Goal: Transaction & Acquisition: Obtain resource

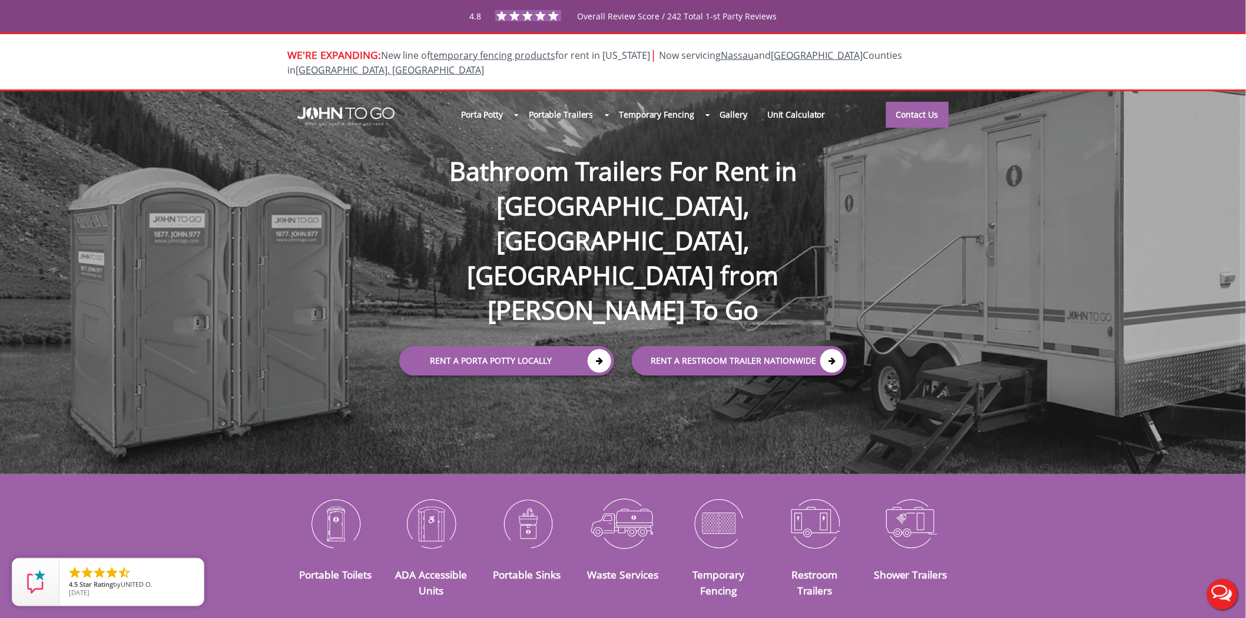
click at [901, 104] on div at bounding box center [623, 309] width 1246 height 618
click at [903, 101] on link "Contact Us" at bounding box center [917, 114] width 62 height 26
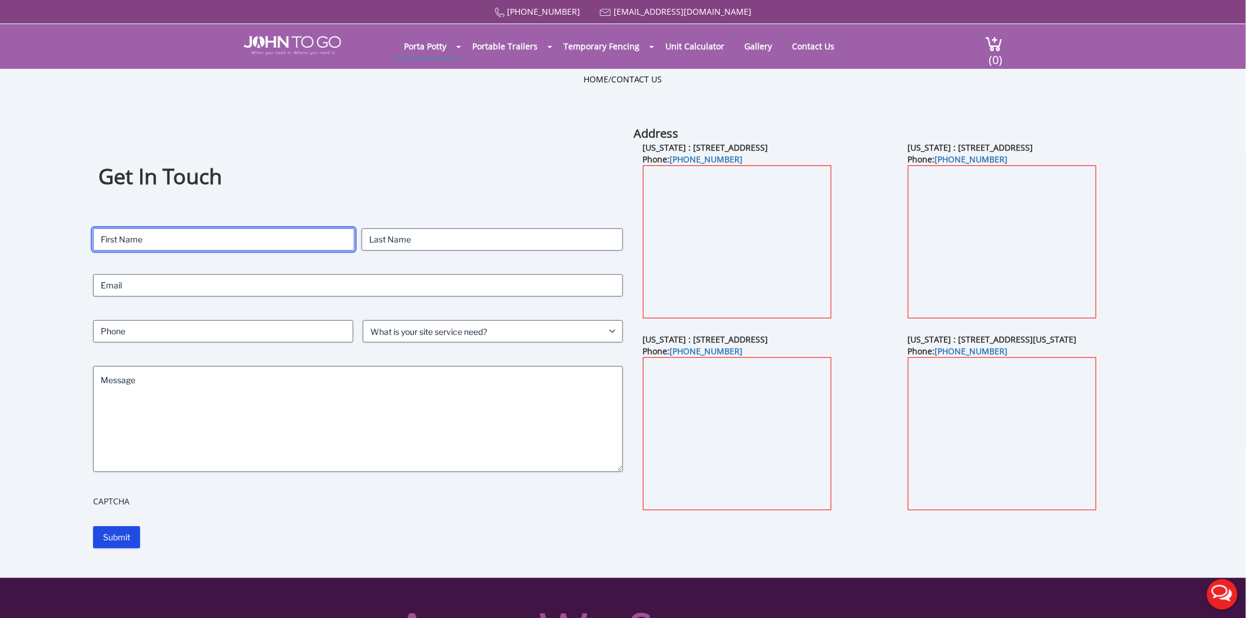
click at [145, 242] on input "First" at bounding box center [223, 239] width 261 height 22
type input "[PERSON_NAME]"
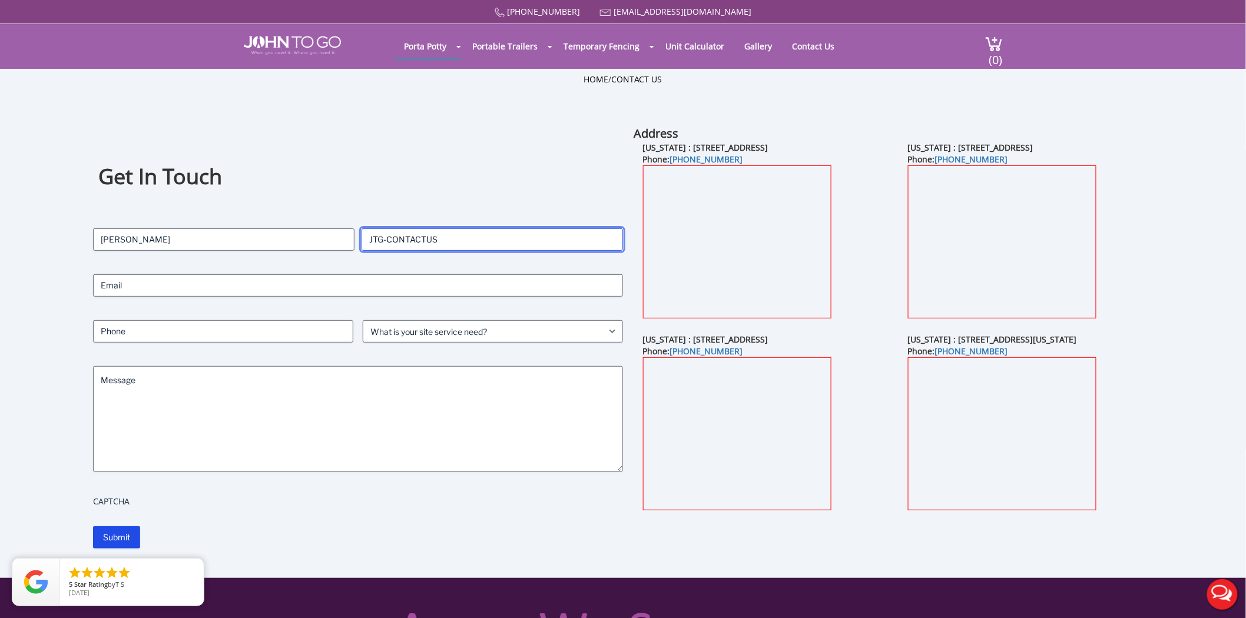
type input "JTG-CONTACTUS"
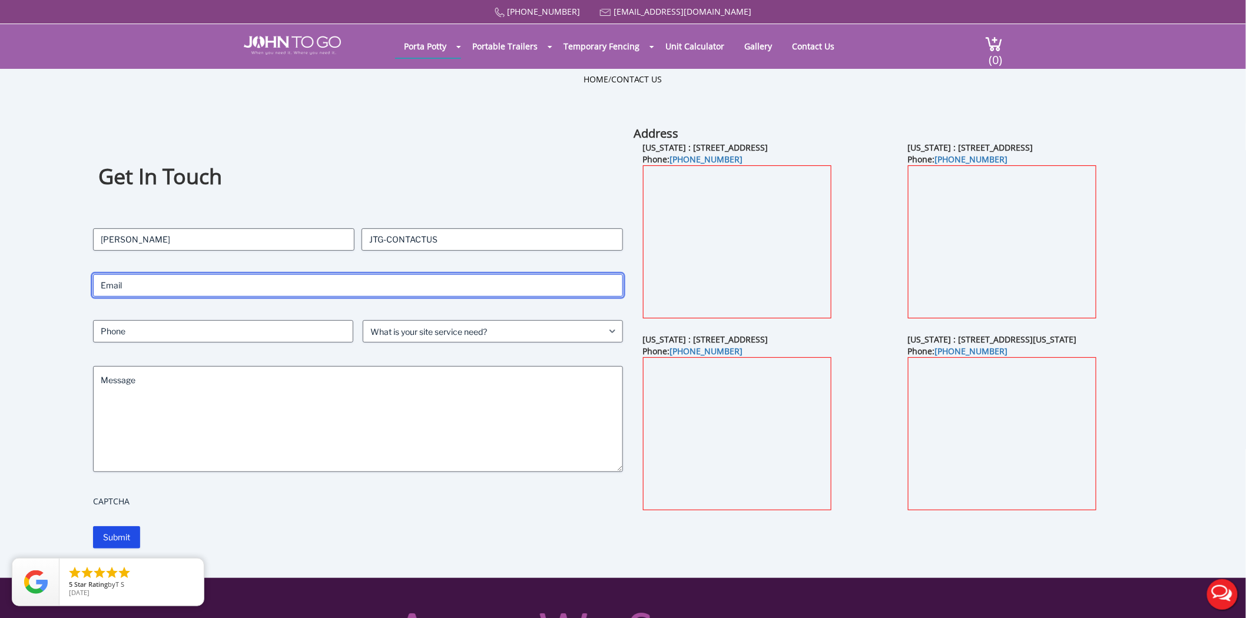
click at [113, 283] on input "Email (Required)" at bounding box center [358, 285] width 530 height 22
type input "ASHLEYS@JOHNTOGO.COM"
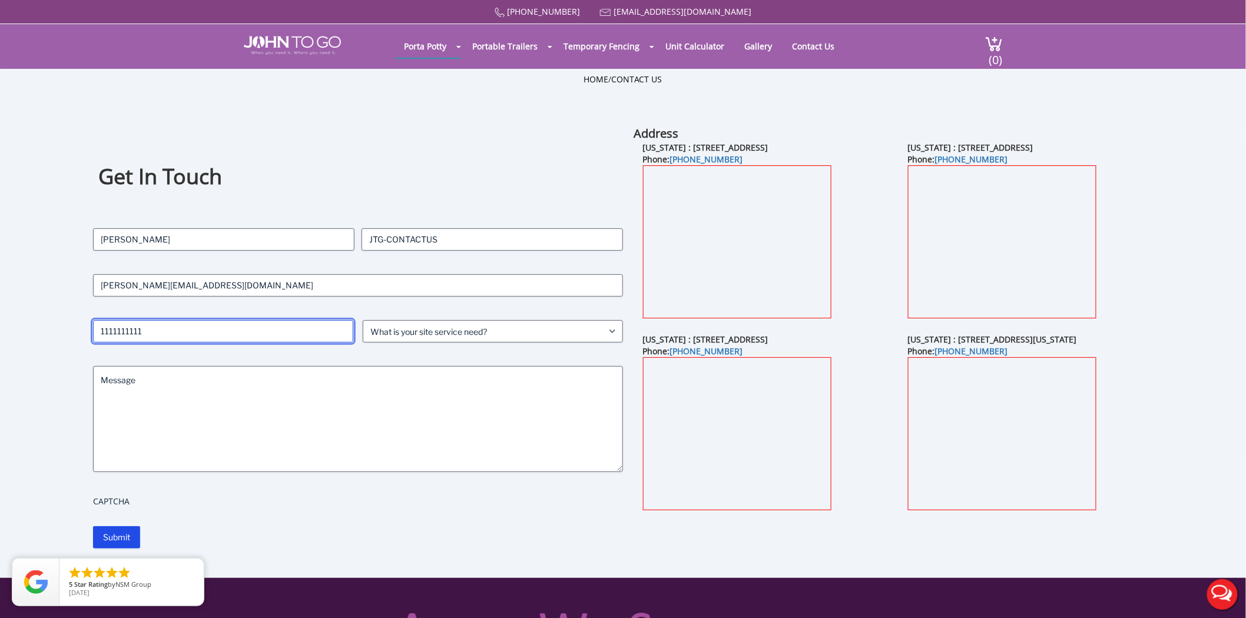
type input "1111111111"
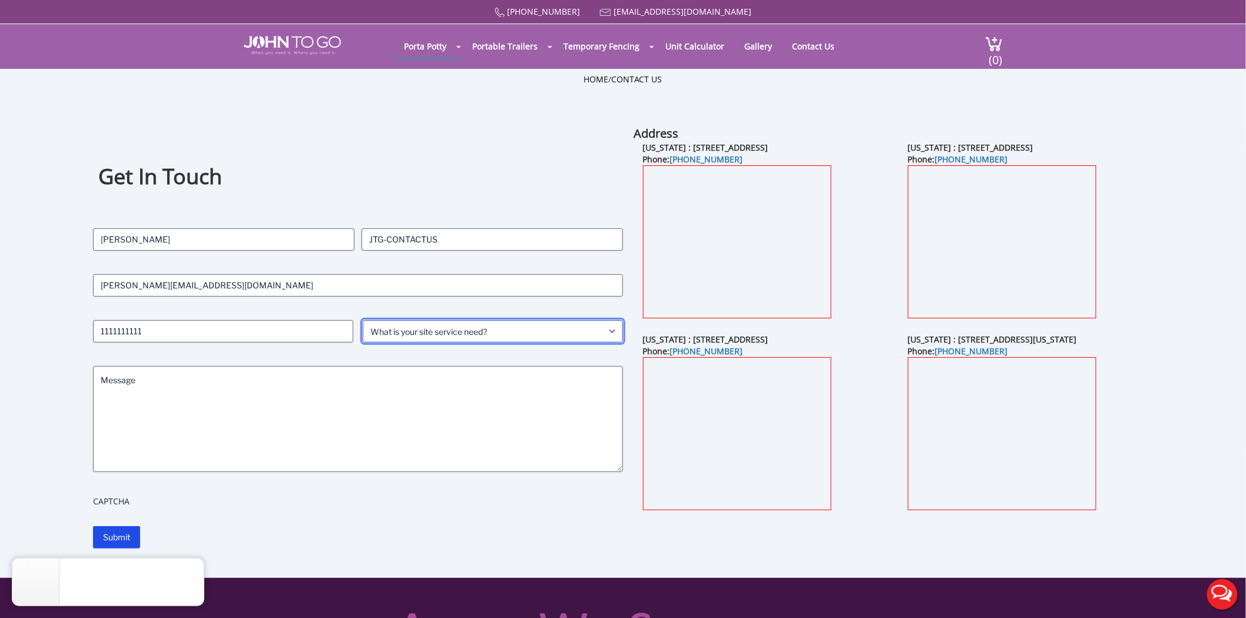
click at [422, 333] on select "What is your site service need? Consumer Construction - Commercial Construction…" at bounding box center [493, 331] width 260 height 22
select select "Business"
click at [363, 320] on select "What is your site service need? Consumer Construction - Commercial Construction…" at bounding box center [493, 331] width 260 height 22
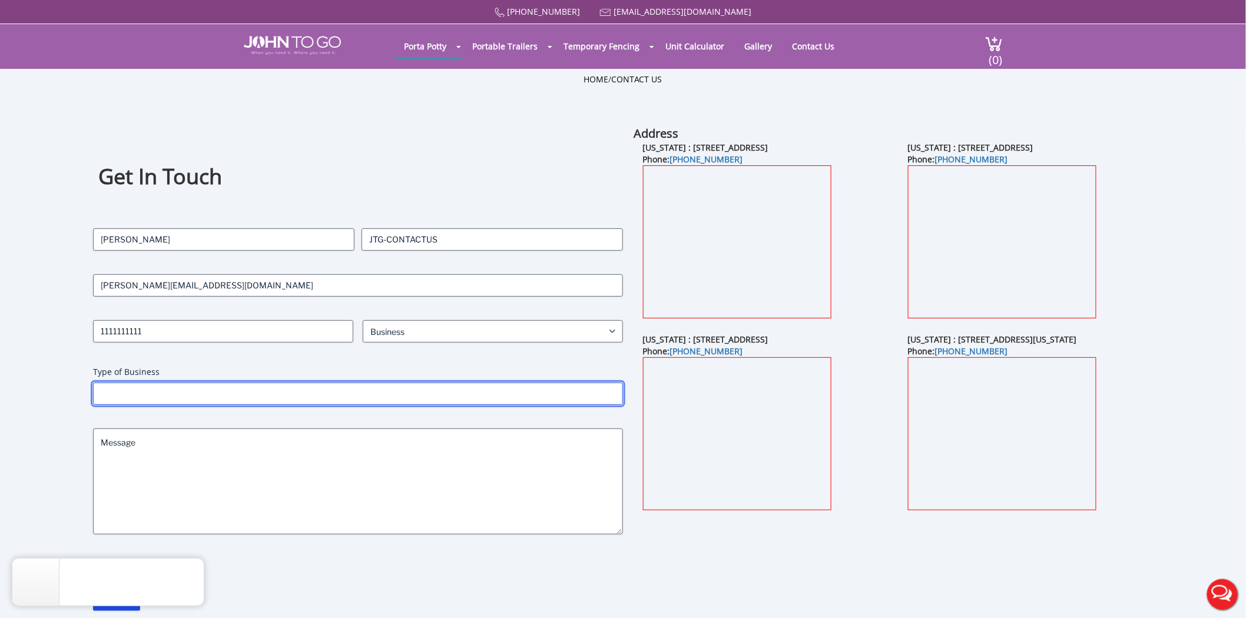
click at [163, 398] on input "Type of Business" at bounding box center [358, 394] width 530 height 22
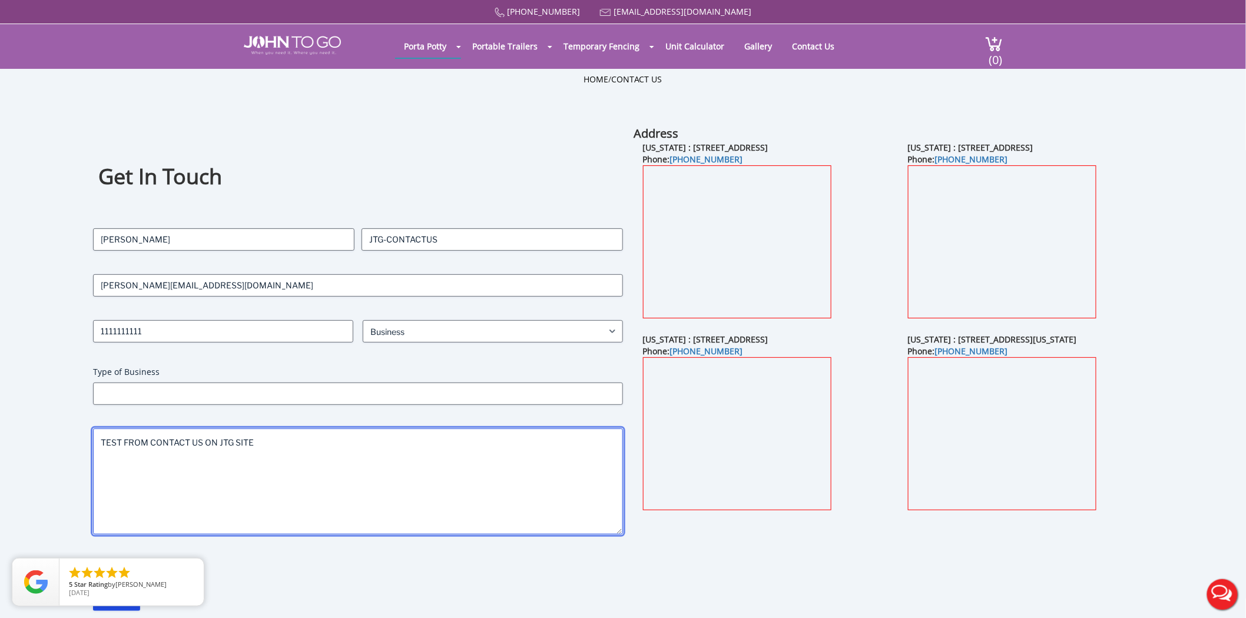
type textarea "TEST FROM CONTACT US ON JTG SITE"
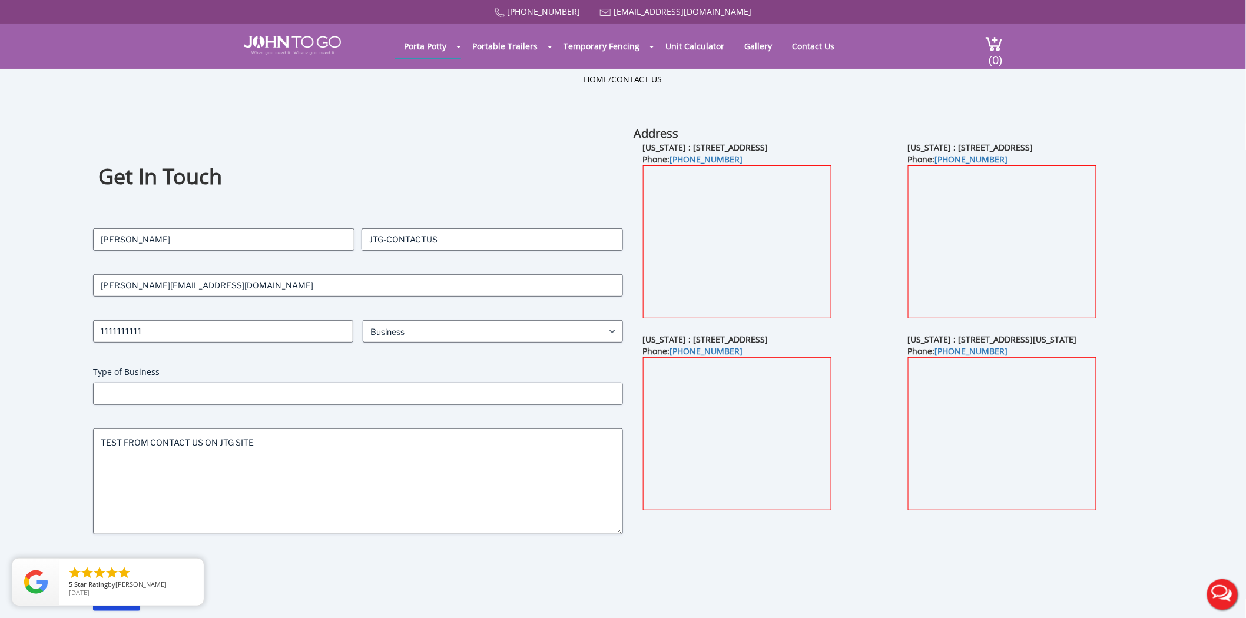
click at [274, 576] on form "Contact Name (Required) ASHLEY First JTG-CONTACTUS Last Email (Required) ASHLEY…" at bounding box center [358, 419] width 530 height 383
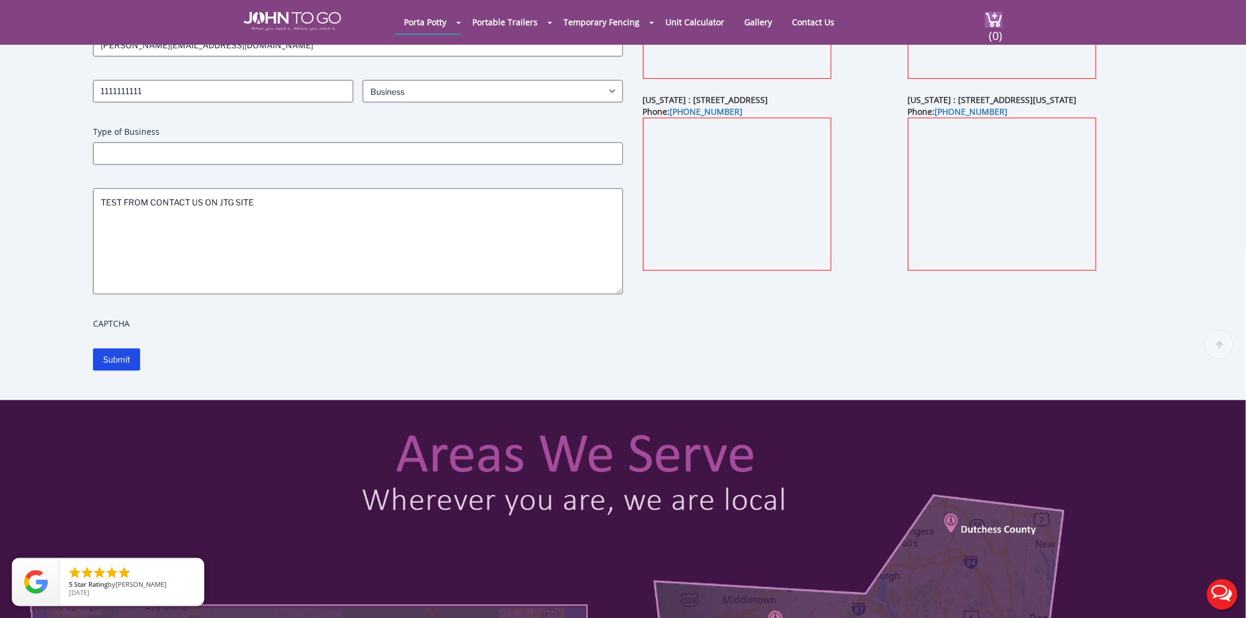
scroll to position [196, 0]
click at [104, 350] on input "Submit" at bounding box center [116, 359] width 47 height 22
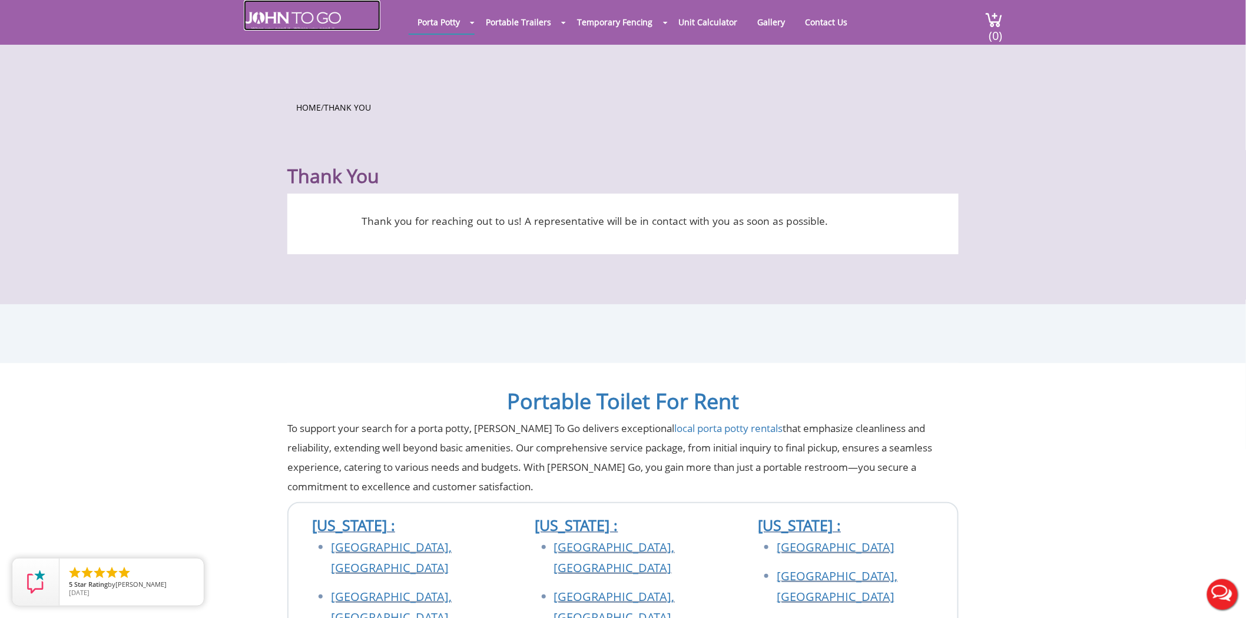
click at [306, 14] on img at bounding box center [292, 21] width 97 height 19
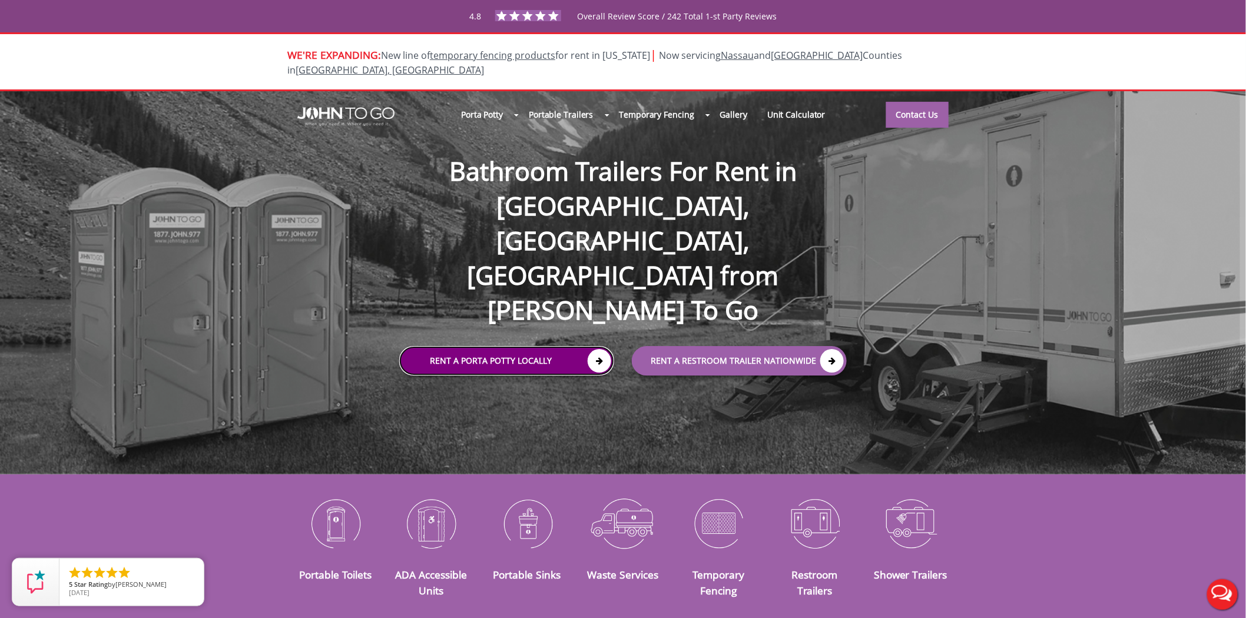
click at [442, 346] on link "Rent a Porta Potty Locally" at bounding box center [506, 360] width 215 height 29
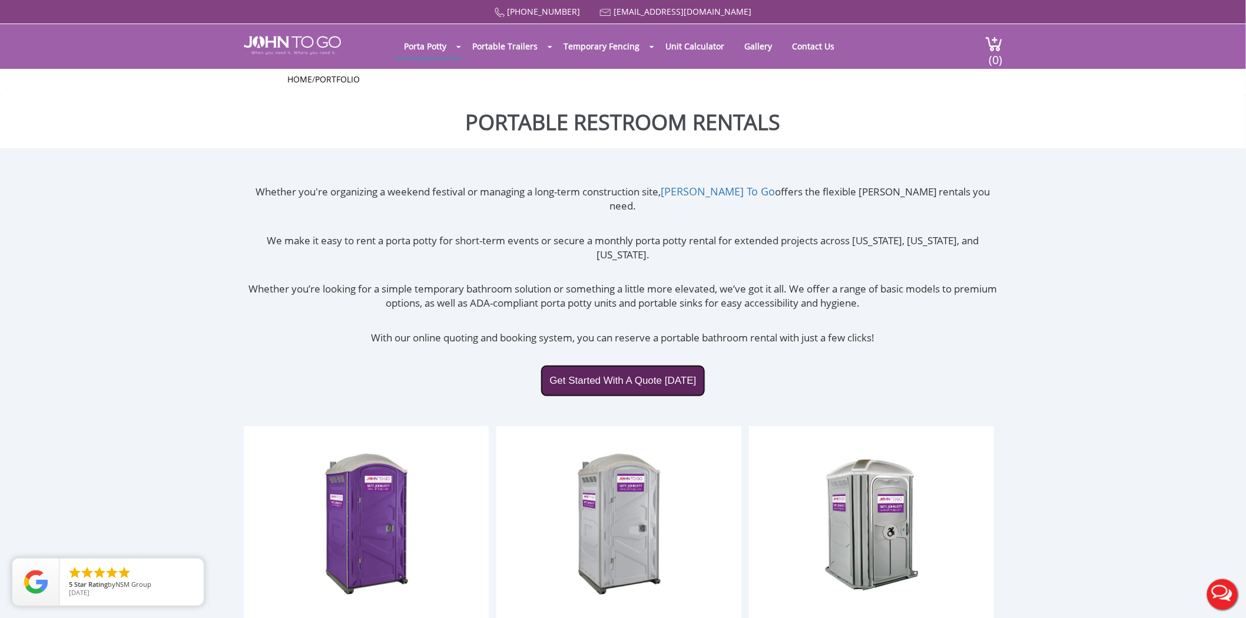
click at [627, 365] on link "Get Started With A Quote Today" at bounding box center [622, 381] width 164 height 32
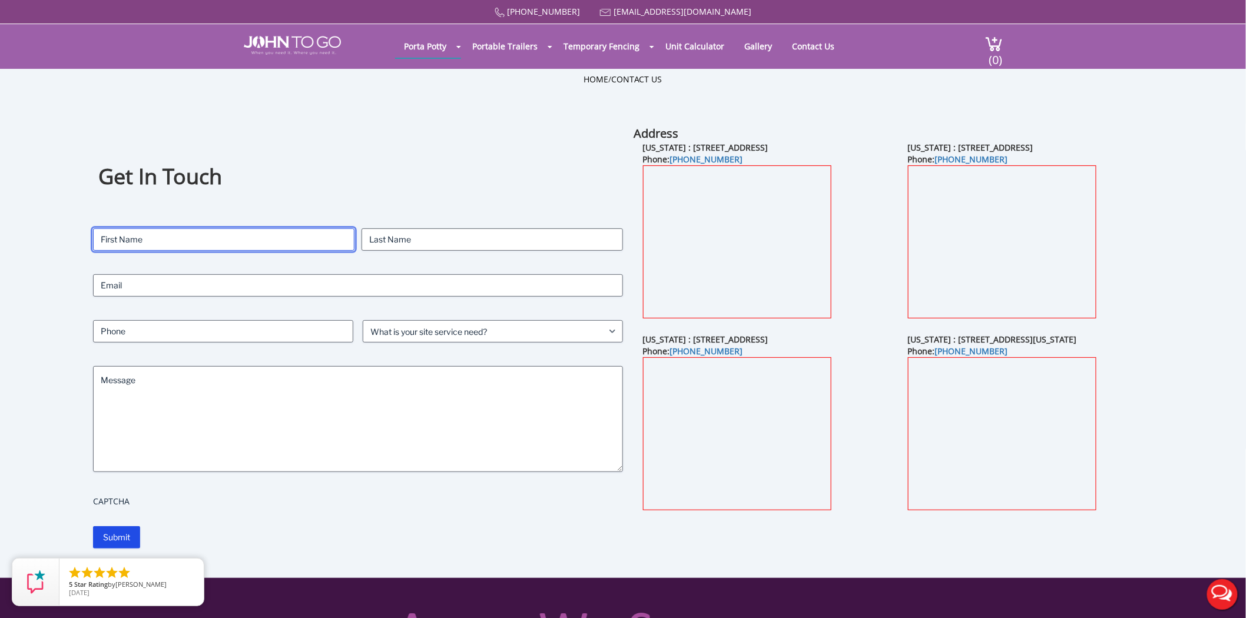
click at [180, 242] on input "First" at bounding box center [223, 239] width 261 height 22
type input "[PERSON_NAME]"
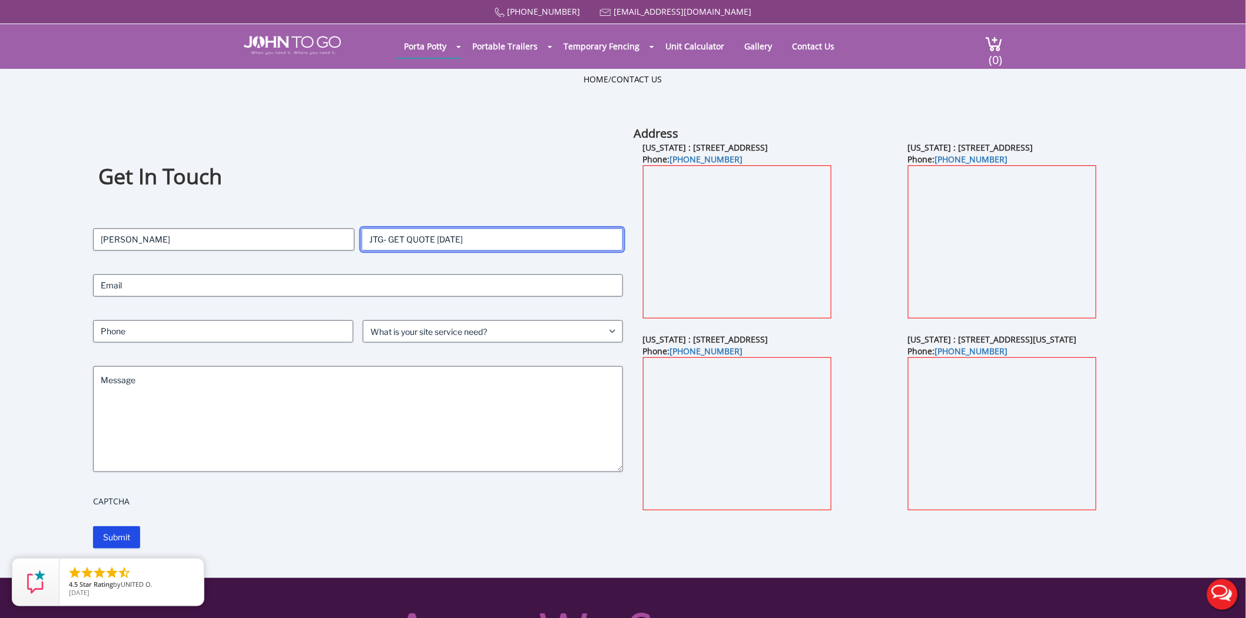
type input "JTG- GET QUOTE [DATE]"
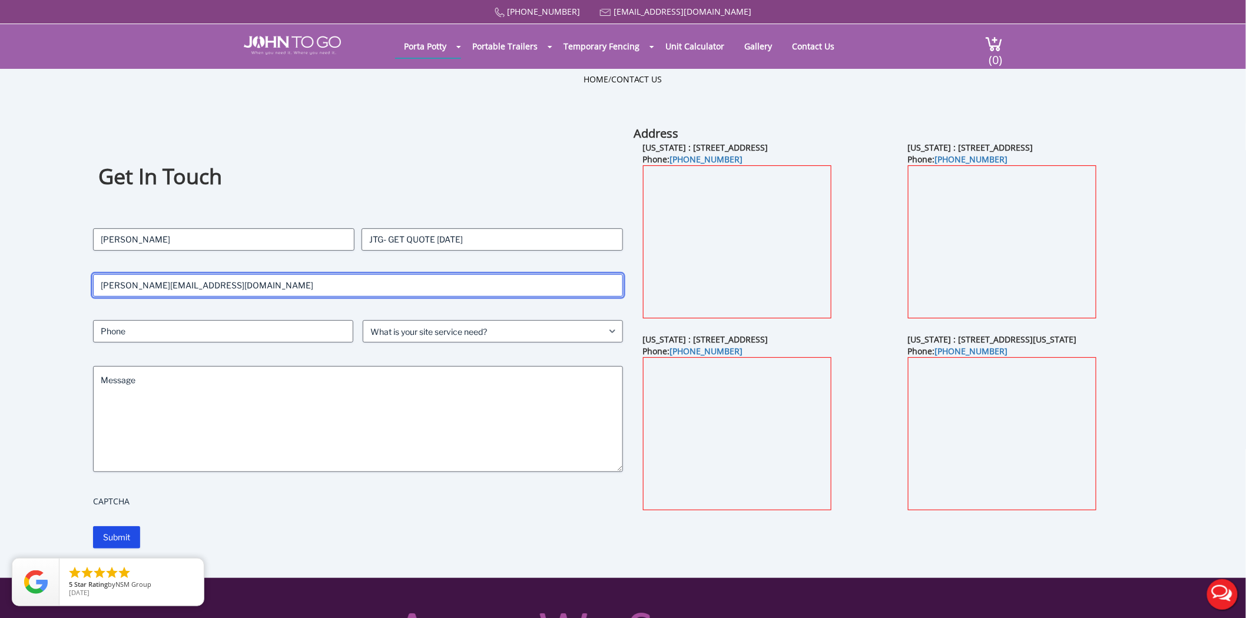
type input "[PERSON_NAME][EMAIL_ADDRESS][DOMAIN_NAME]"
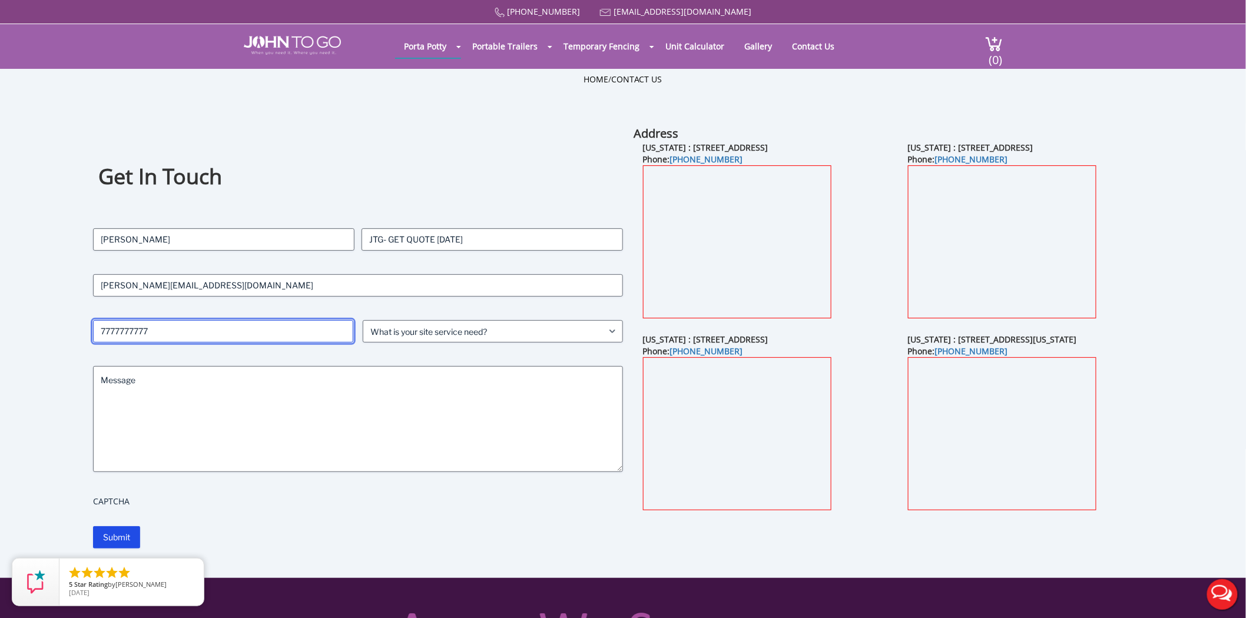
type input "7777777777"
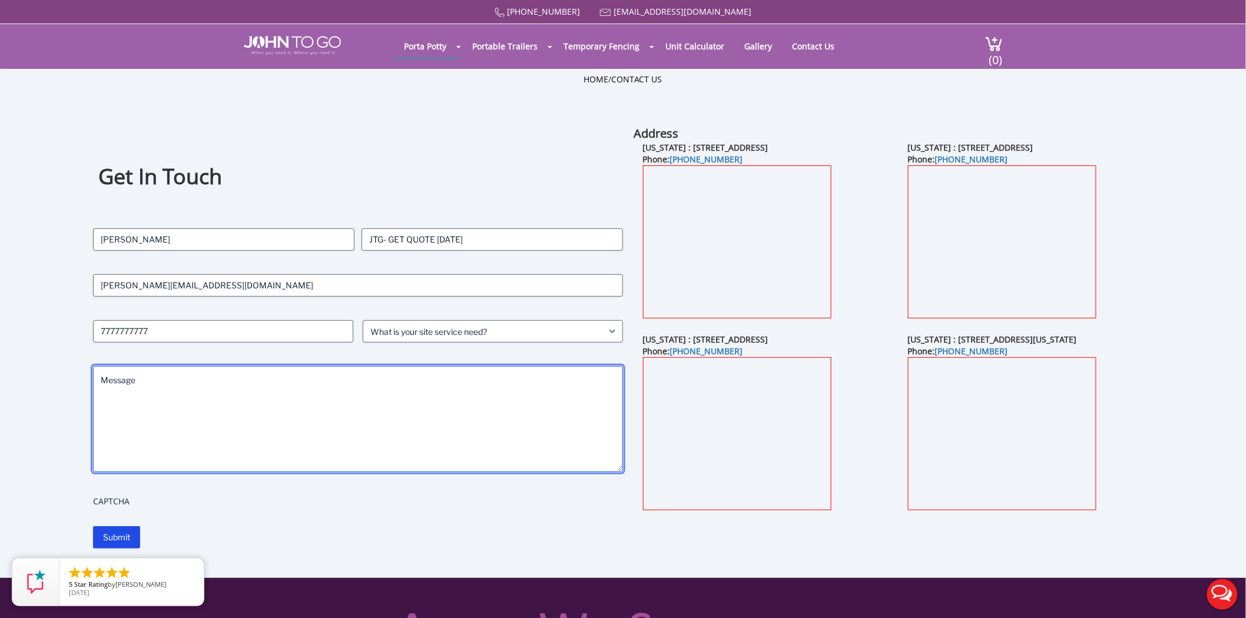
click at [146, 383] on textarea "Message" at bounding box center [358, 419] width 530 height 106
type textarea "TEST- JTG GET STARTED WITH A QUOTE TODAY"
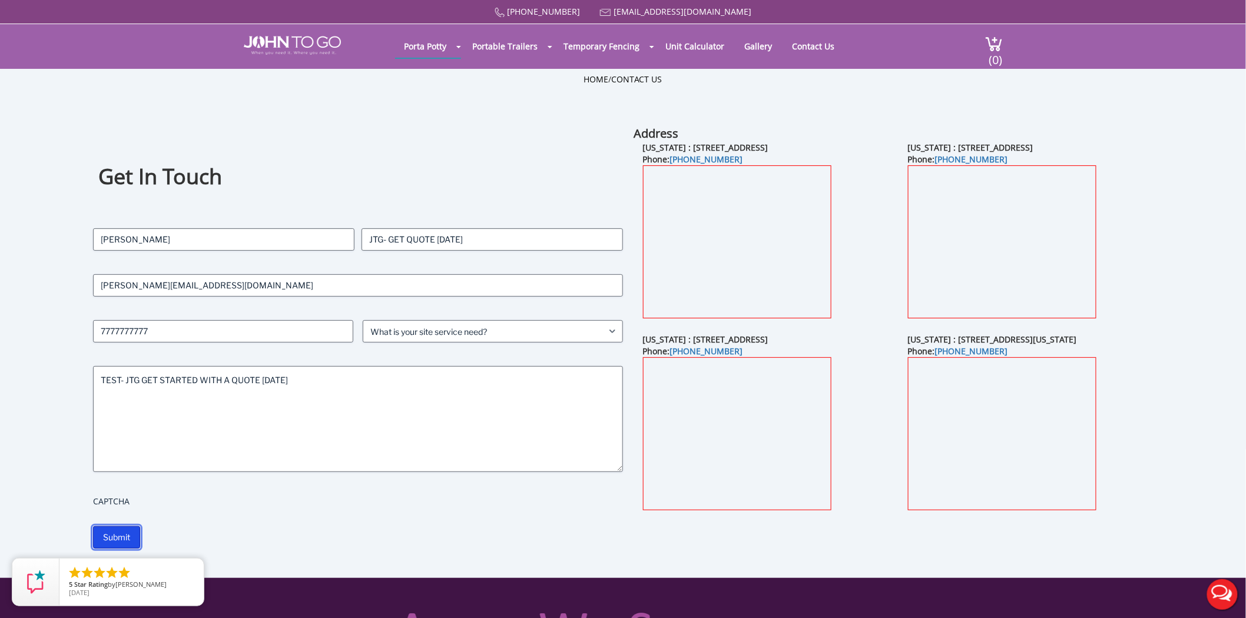
click at [122, 530] on input "Submit" at bounding box center [116, 537] width 47 height 22
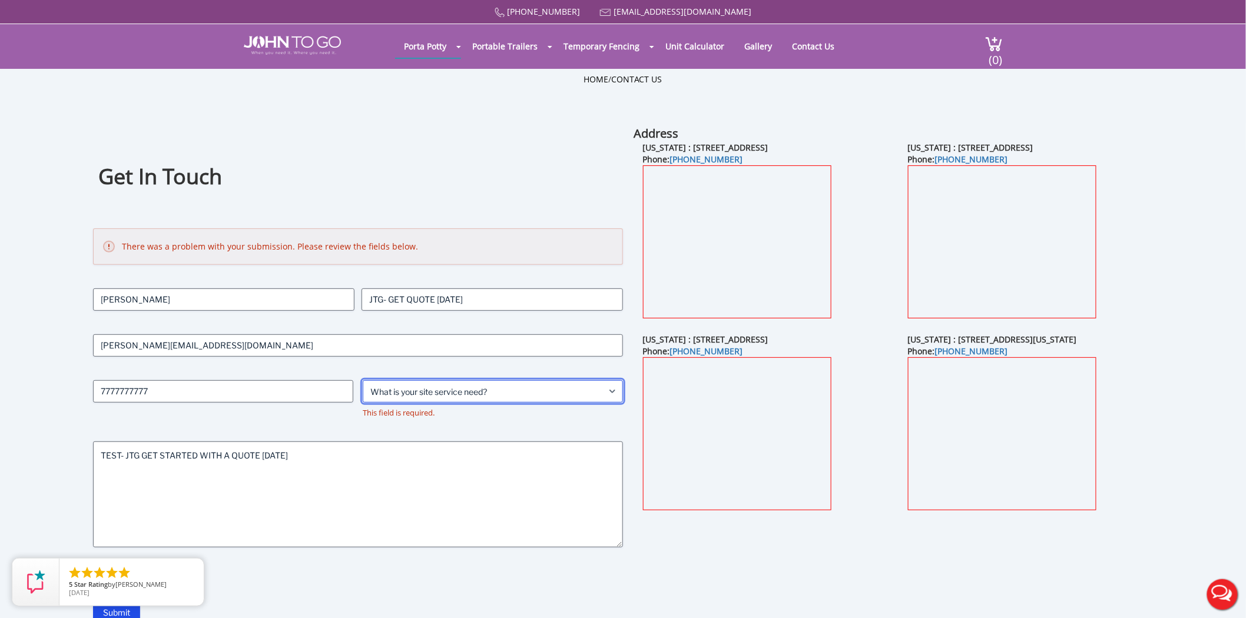
click at [403, 393] on select "What is your site service need? Consumer Construction - Commercial Construction…" at bounding box center [493, 391] width 260 height 22
select select "Business"
click at [363, 380] on select "What is your site service need? Consumer Construction - Commercial Construction…" at bounding box center [493, 391] width 260 height 22
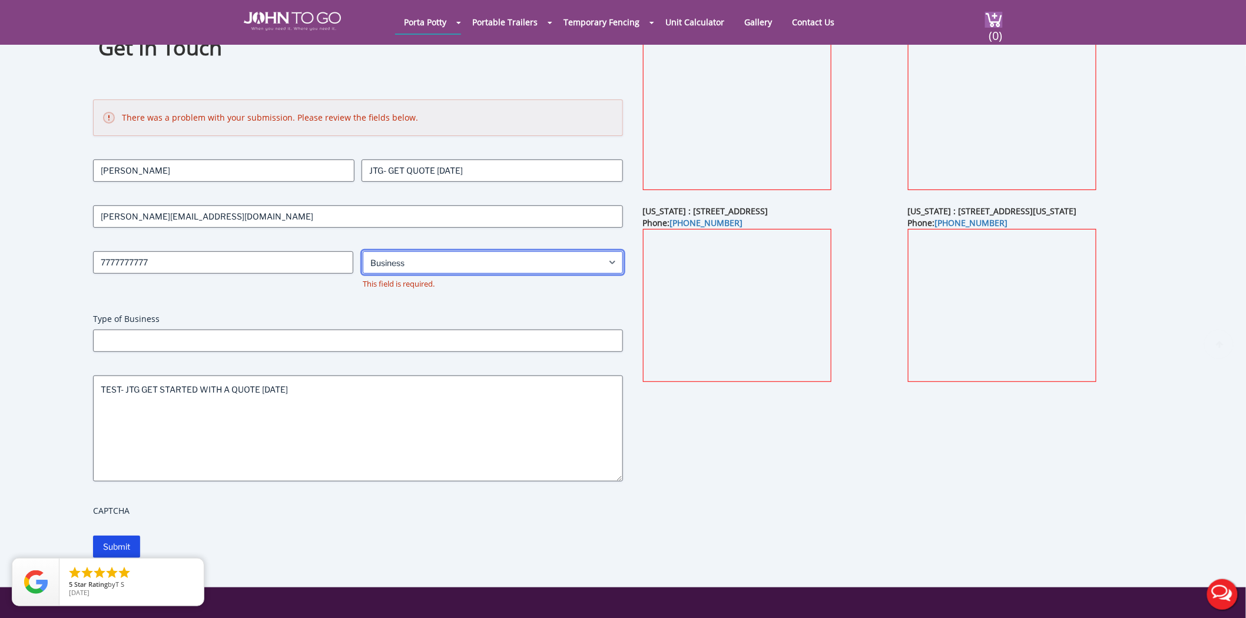
scroll to position [261, 0]
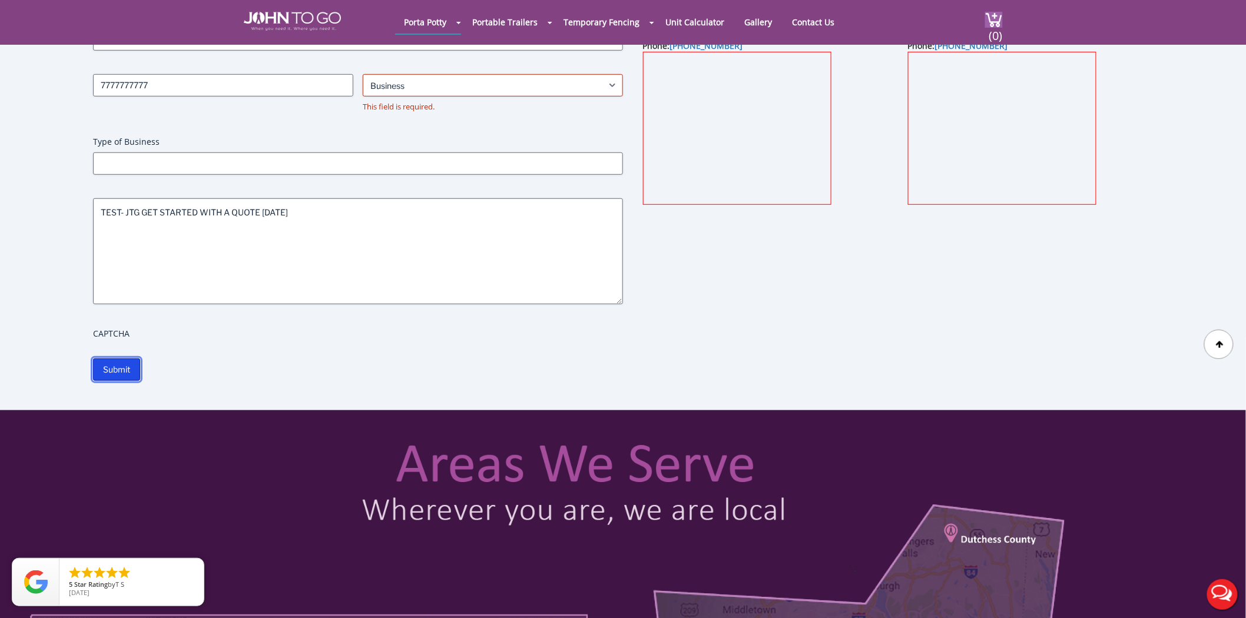
click at [120, 377] on input "Submit" at bounding box center [116, 370] width 47 height 22
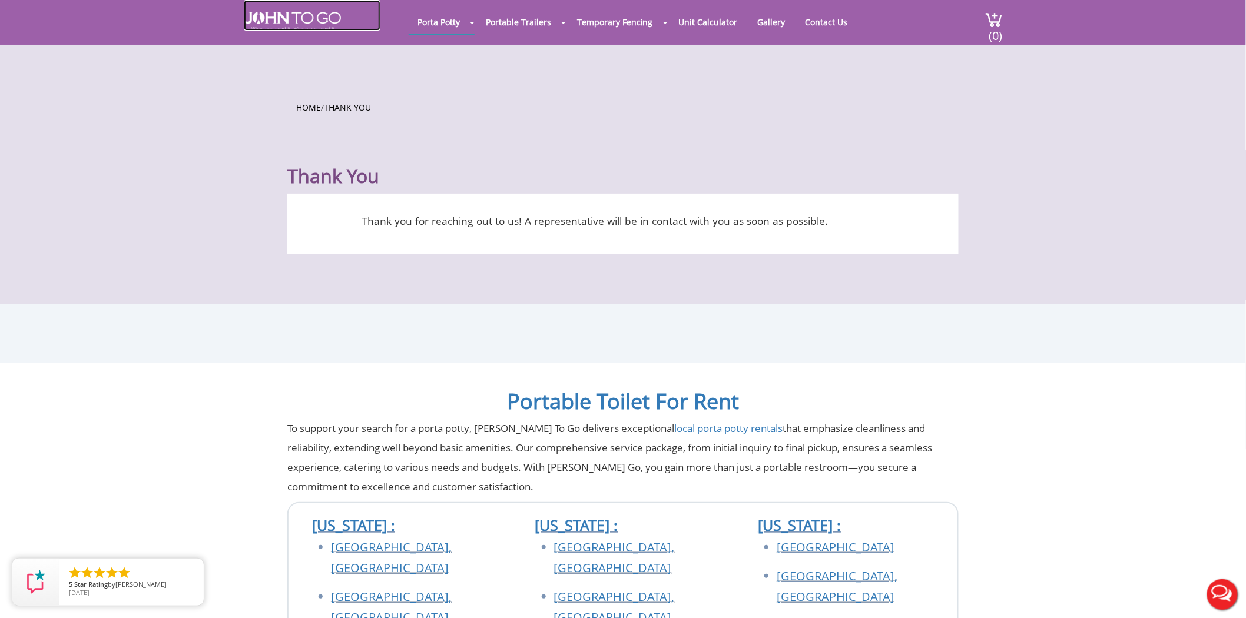
click at [284, 24] on img at bounding box center [292, 21] width 97 height 19
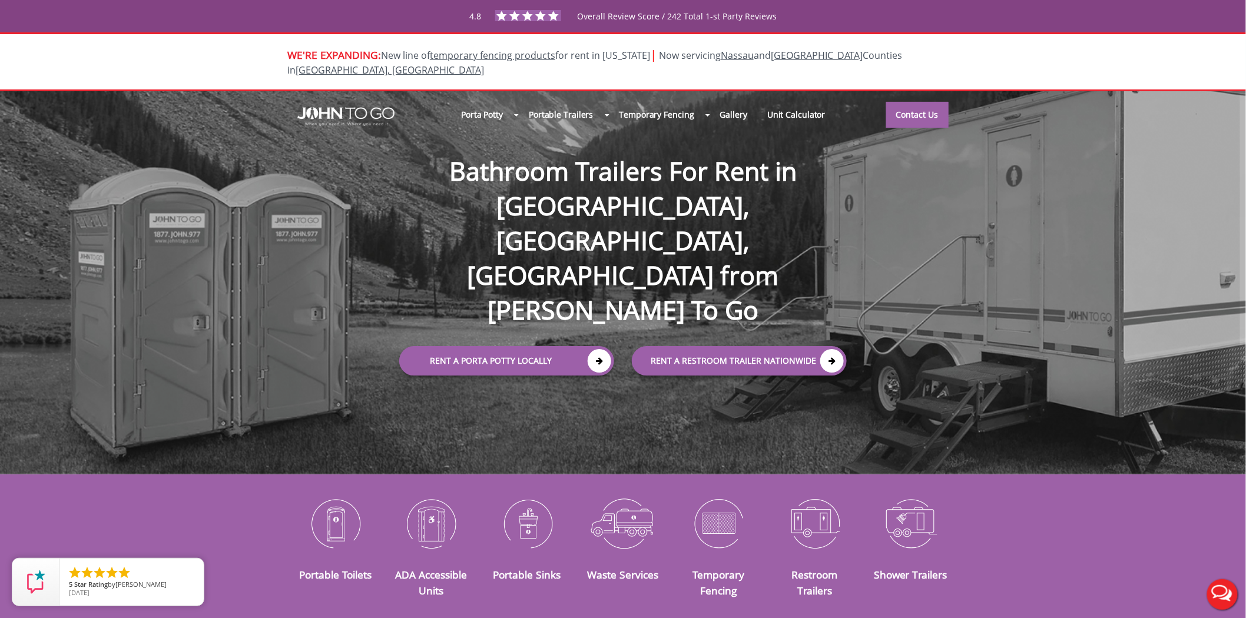
click at [1221, 591] on button "Live Chat" at bounding box center [1222, 594] width 47 height 47
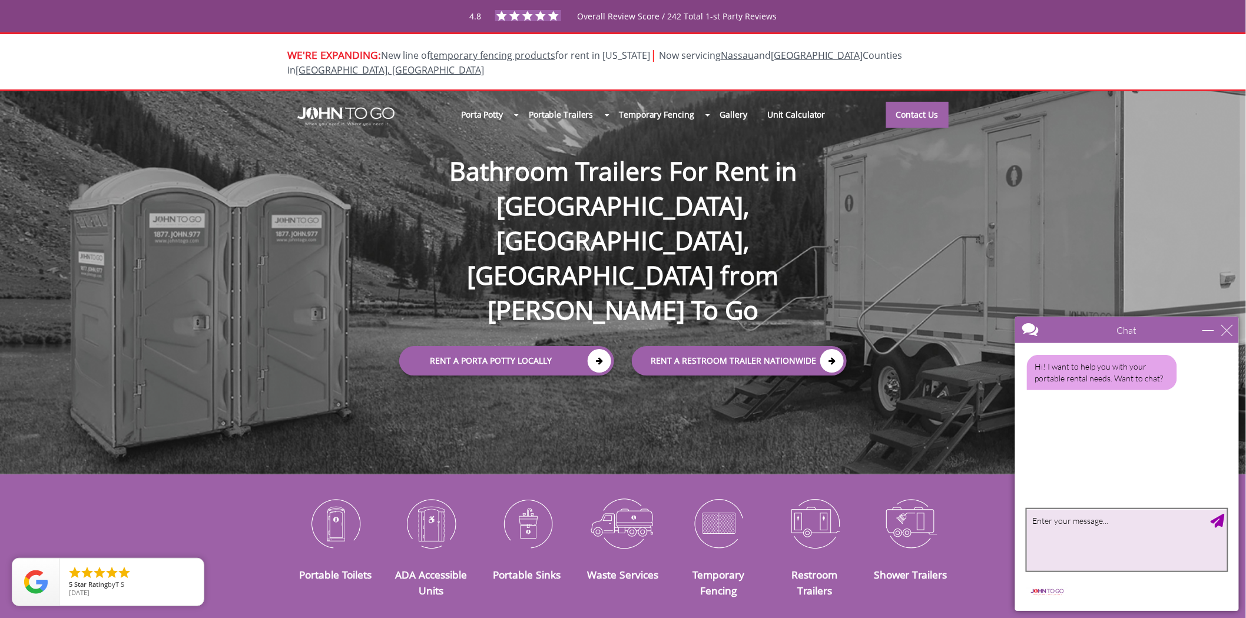
click at [1088, 528] on textarea "type your message" at bounding box center [1126, 540] width 200 height 62
type textarea "ASHLEY AT JTG- LIVE CHAT TEST FOR LEAD"
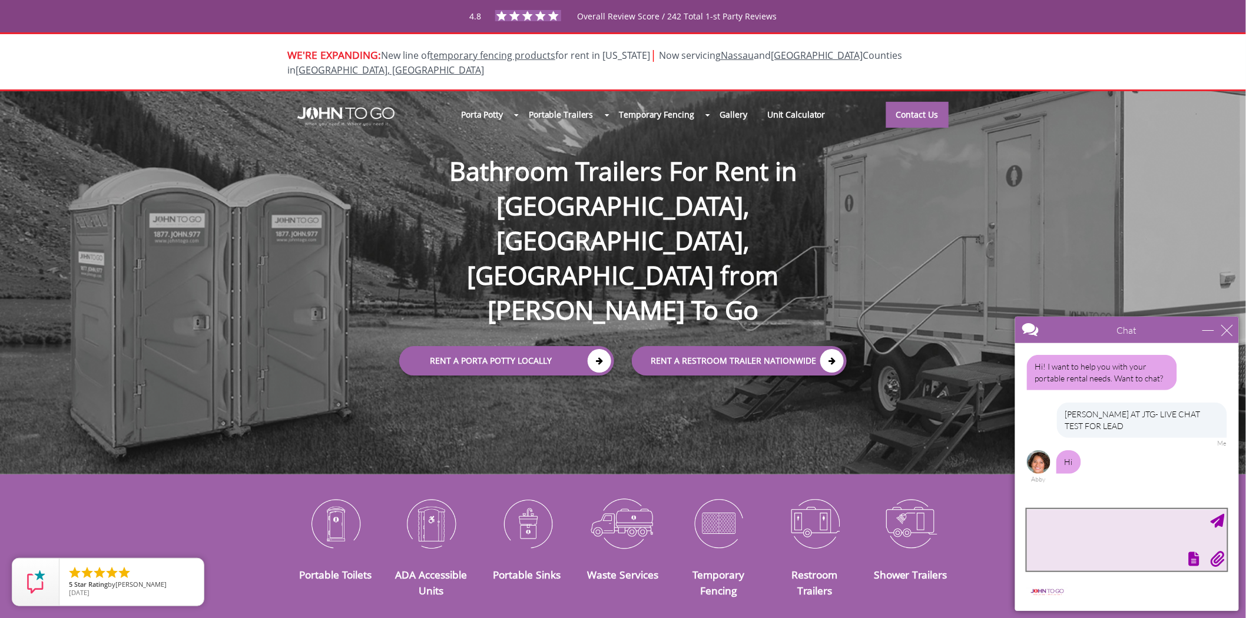
click at [1054, 515] on textarea "type your message" at bounding box center [1126, 540] width 200 height 62
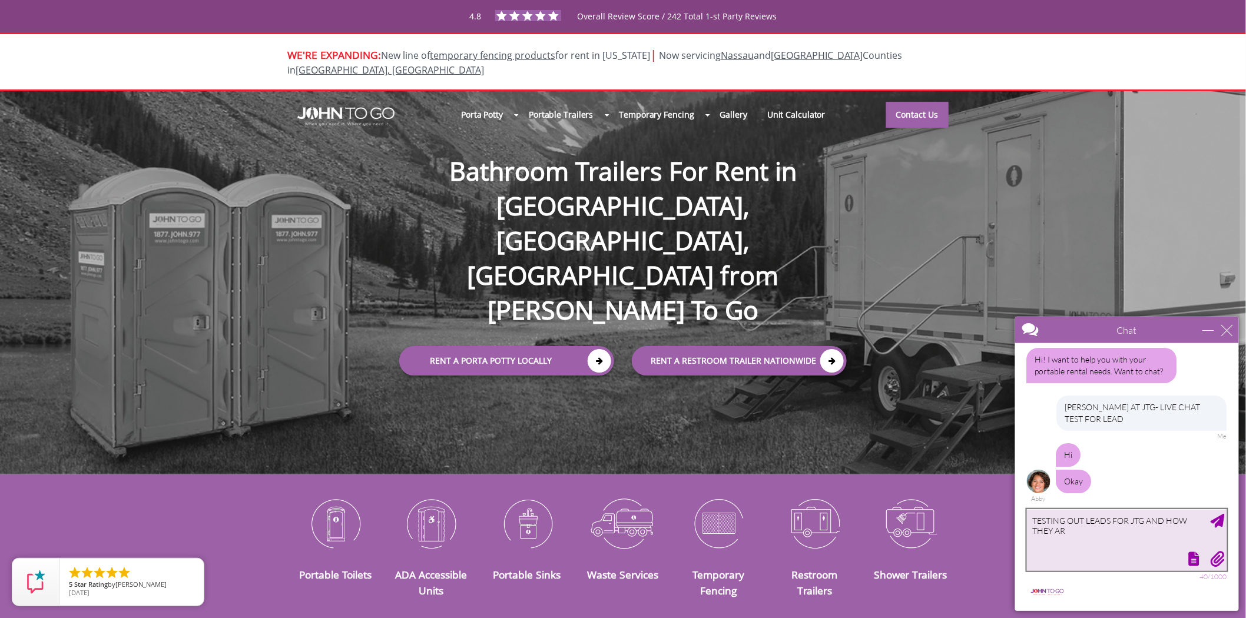
scroll to position [7, 0]
type textarea "TESTING OUT LEADS FOR JTG AND HOW THEY ARE COMING INTO THE SYSTEM. THANK YOU SO…"
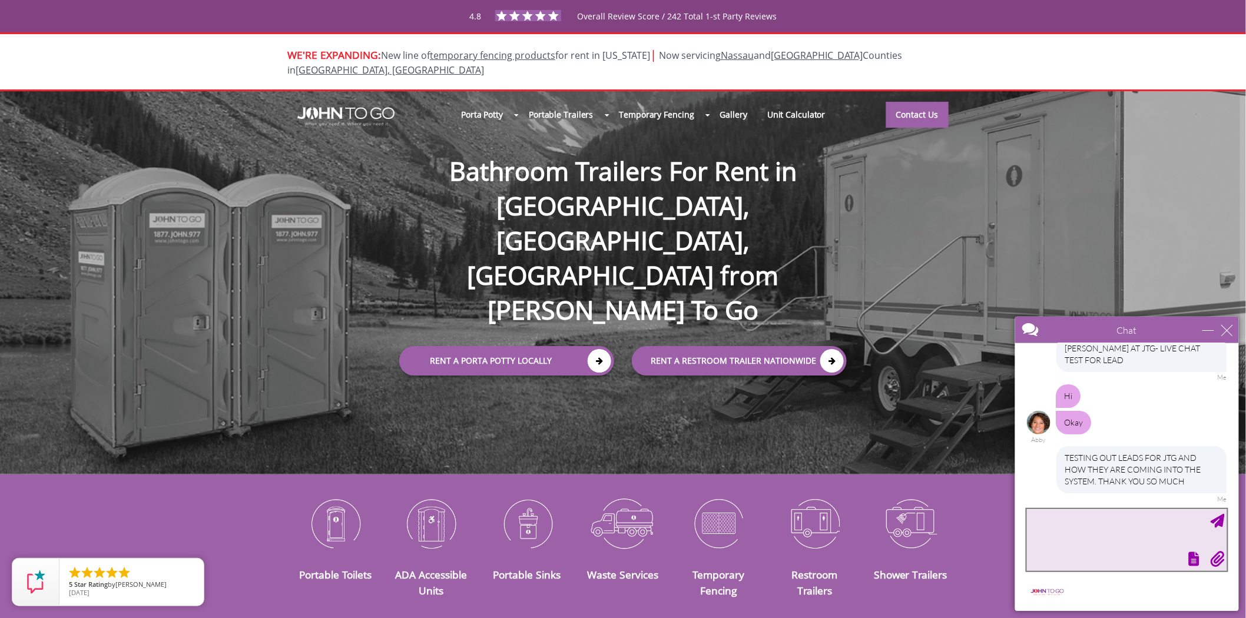
click at [1062, 528] on textarea "type your message" at bounding box center [1126, 540] width 200 height 62
click at [1054, 518] on textarea "type your message" at bounding box center [1126, 540] width 200 height 62
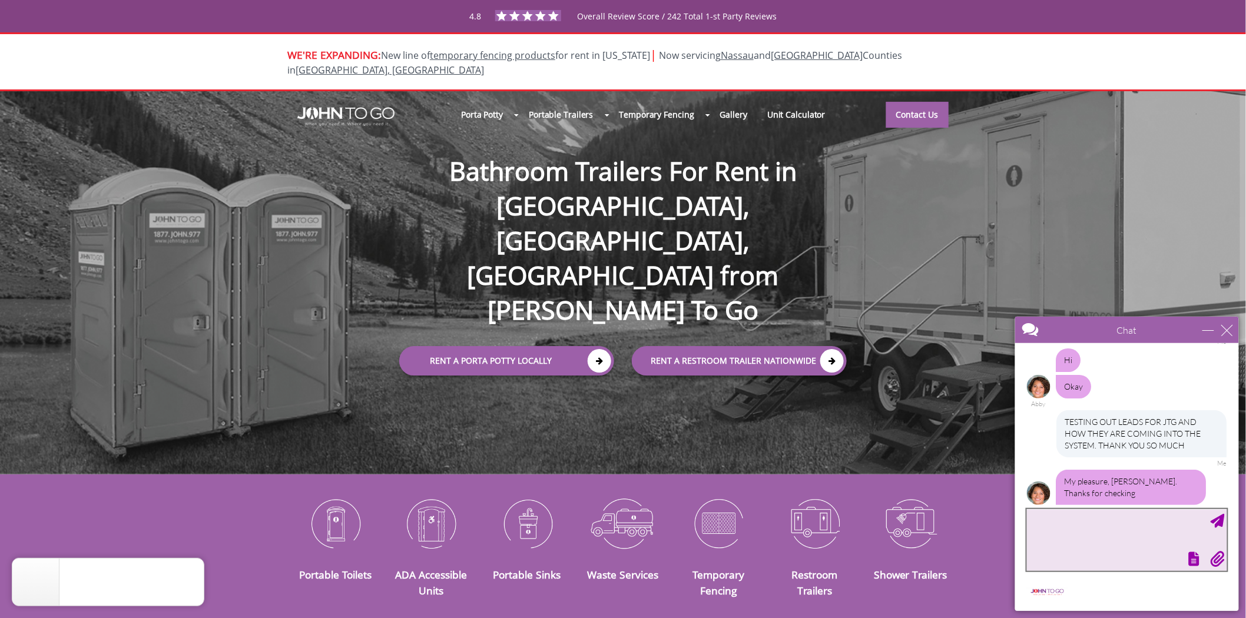
scroll to position [114, 0]
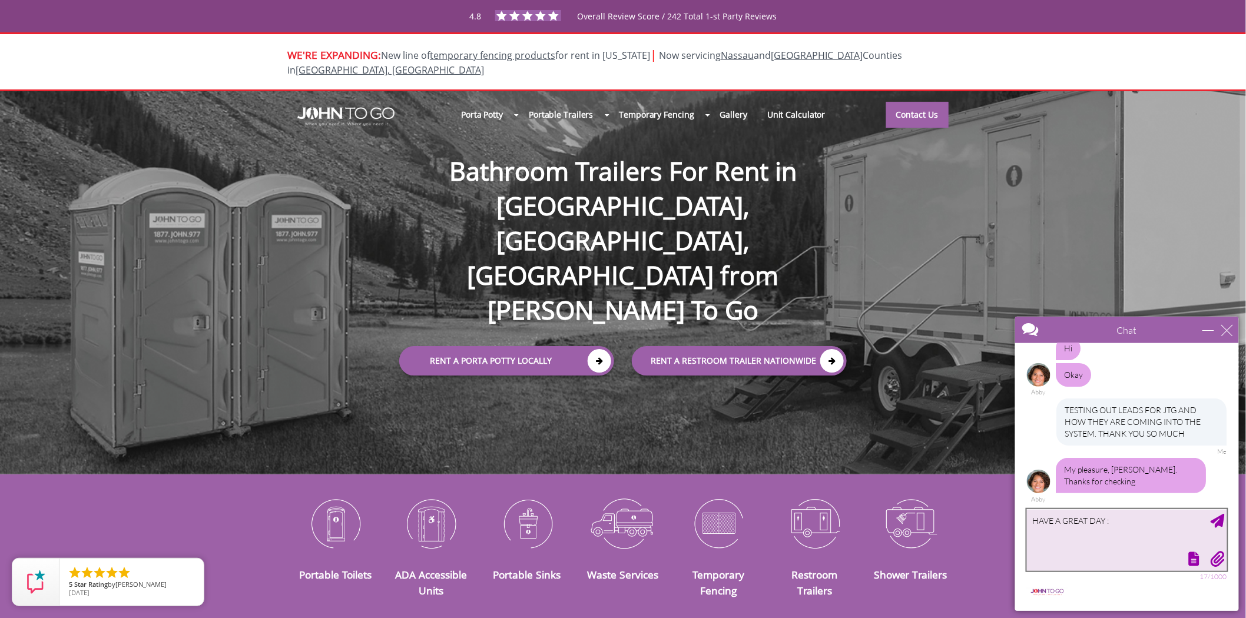
type textarea "HAVE A GREAT DAY :)"
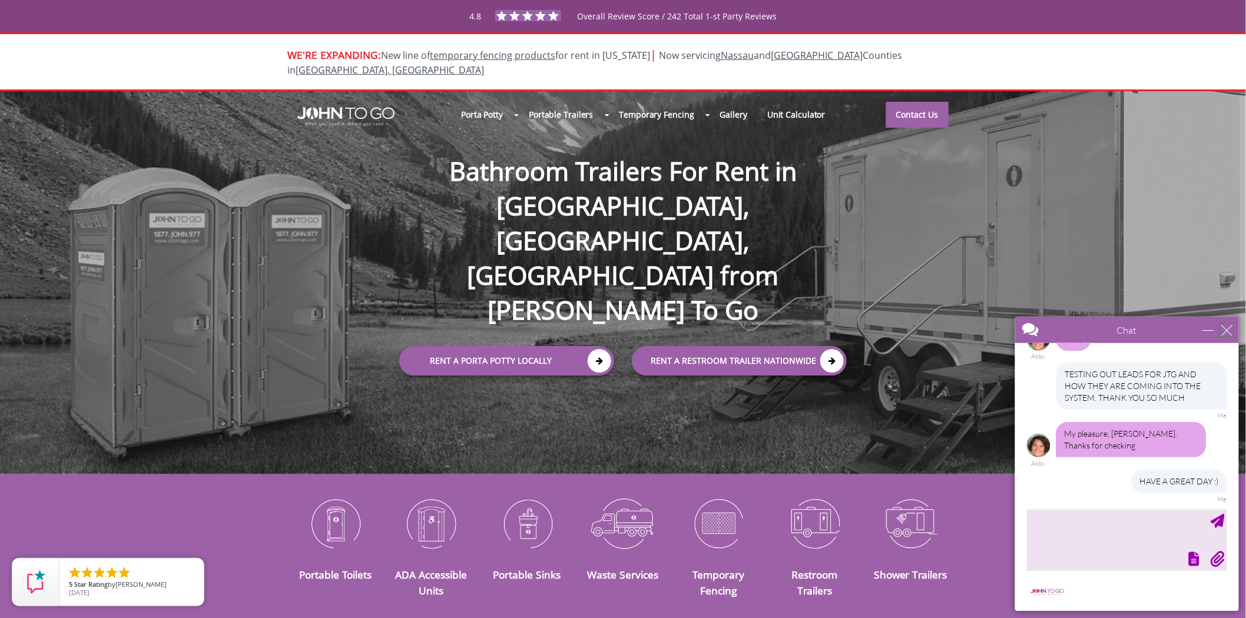
click at [1229, 324] on div "close" at bounding box center [1227, 330] width 12 height 12
type input "Continue Chat"
type input "End Chat"
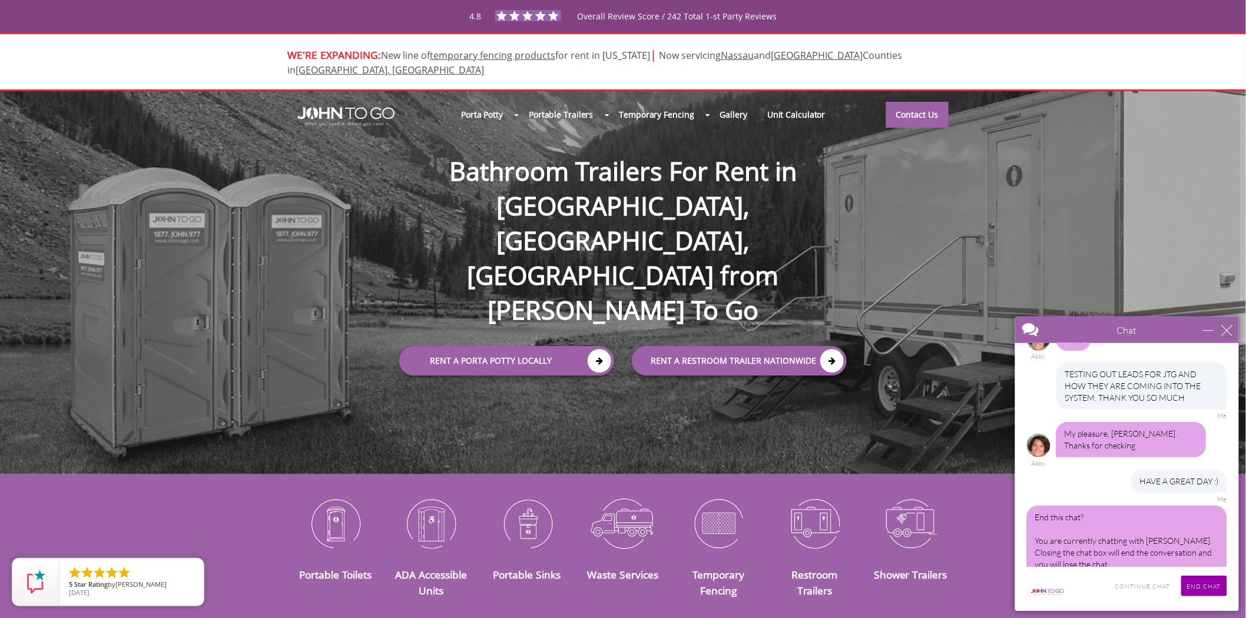
scroll to position [167, 0]
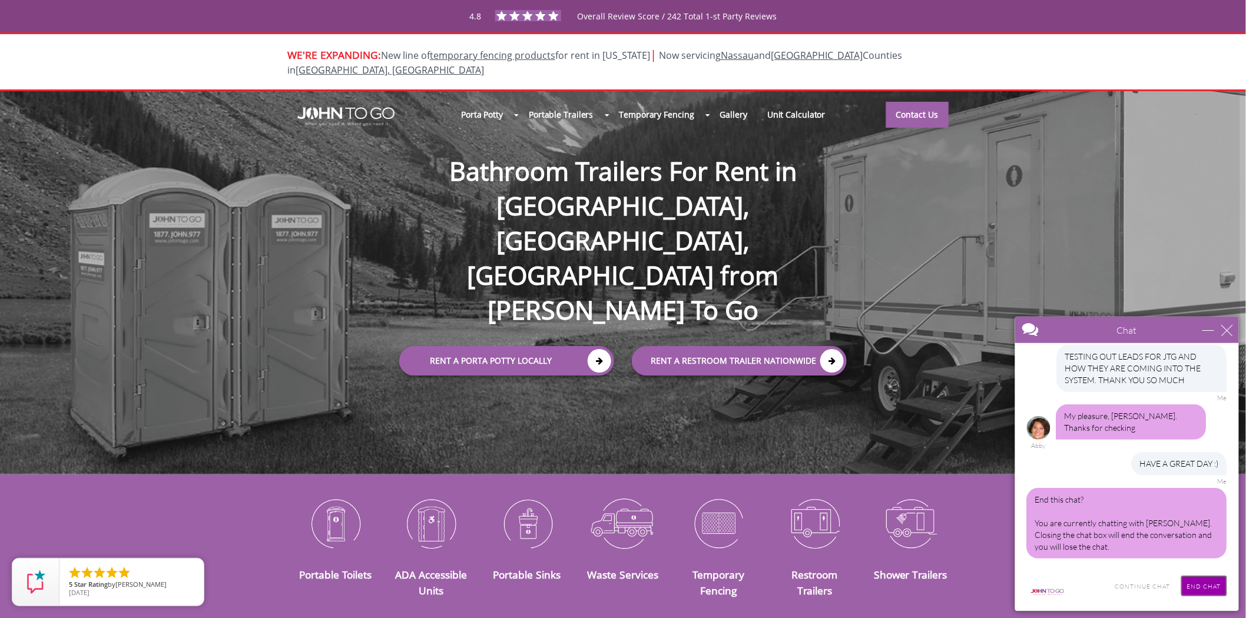
click at [1215, 580] on input "End Chat" at bounding box center [1203, 585] width 46 height 21
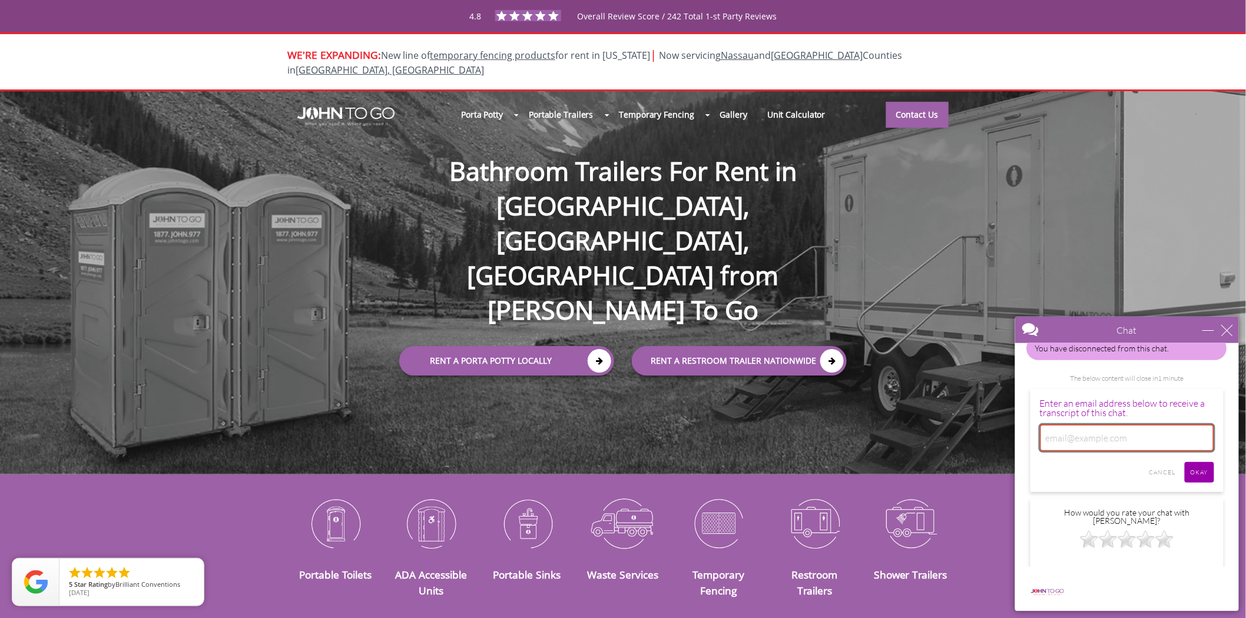
click at [1147, 427] on input "email" at bounding box center [1126, 437] width 174 height 27
click at [1044, 466] on div "Cancel Okay" at bounding box center [1126, 472] width 174 height 21
click at [1226, 328] on div "close" at bounding box center [1227, 330] width 12 height 12
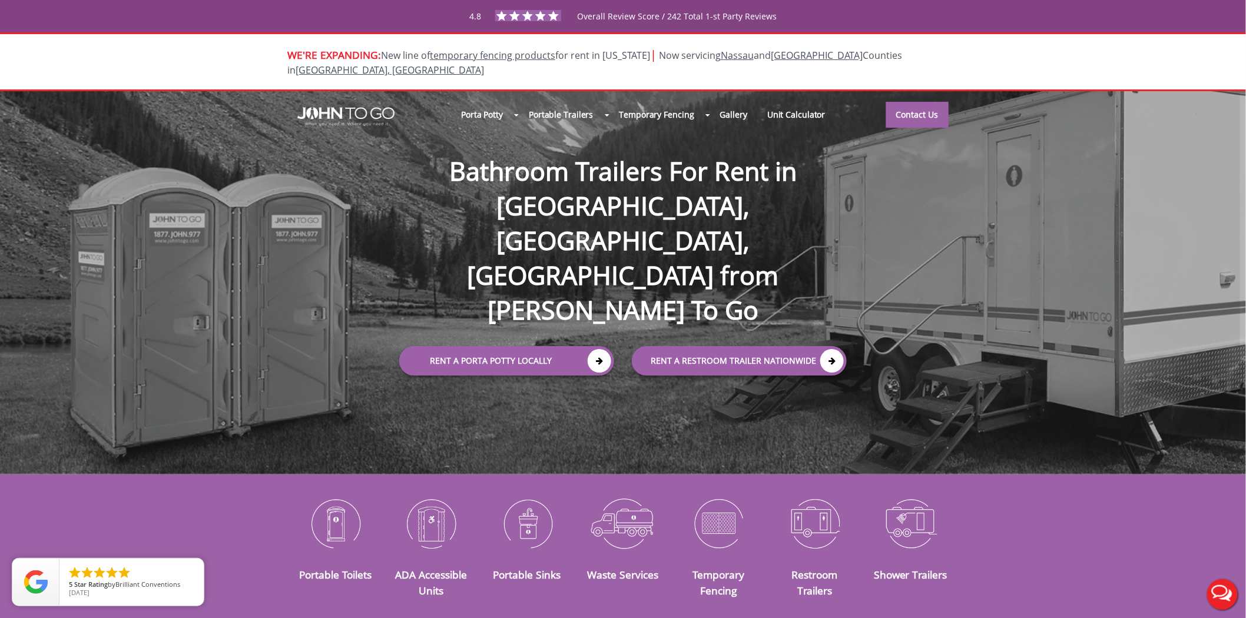
scroll to position [0, 0]
click at [469, 346] on link "Rent a Porta Potty Locally" at bounding box center [506, 360] width 215 height 29
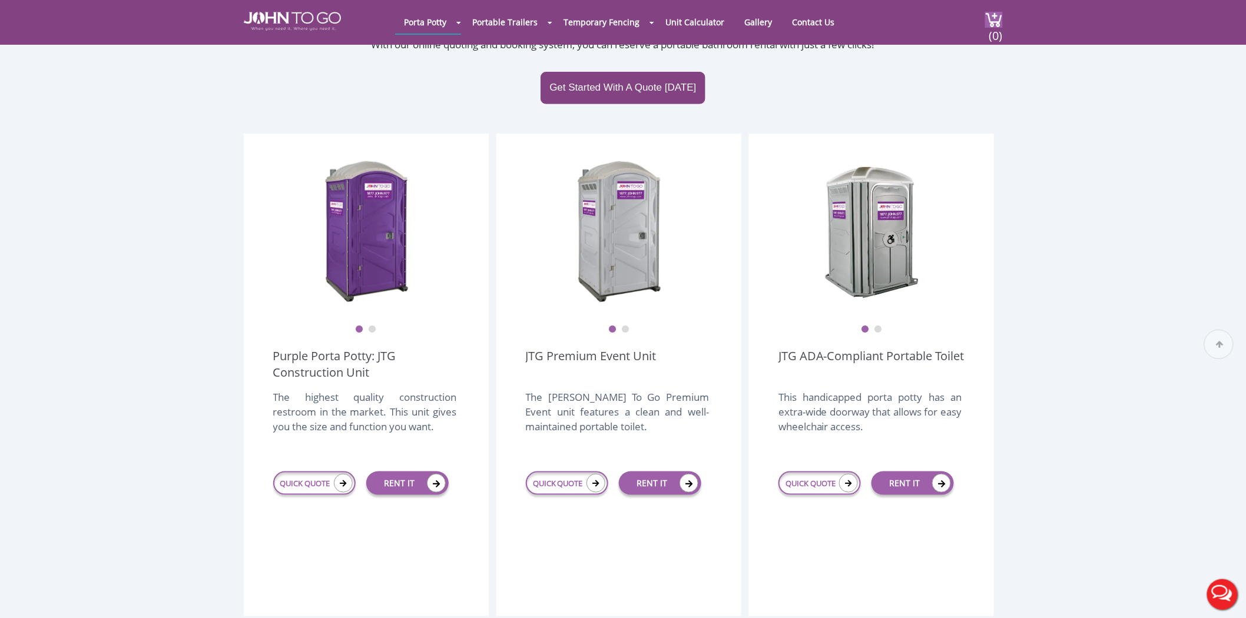
scroll to position [261, 0]
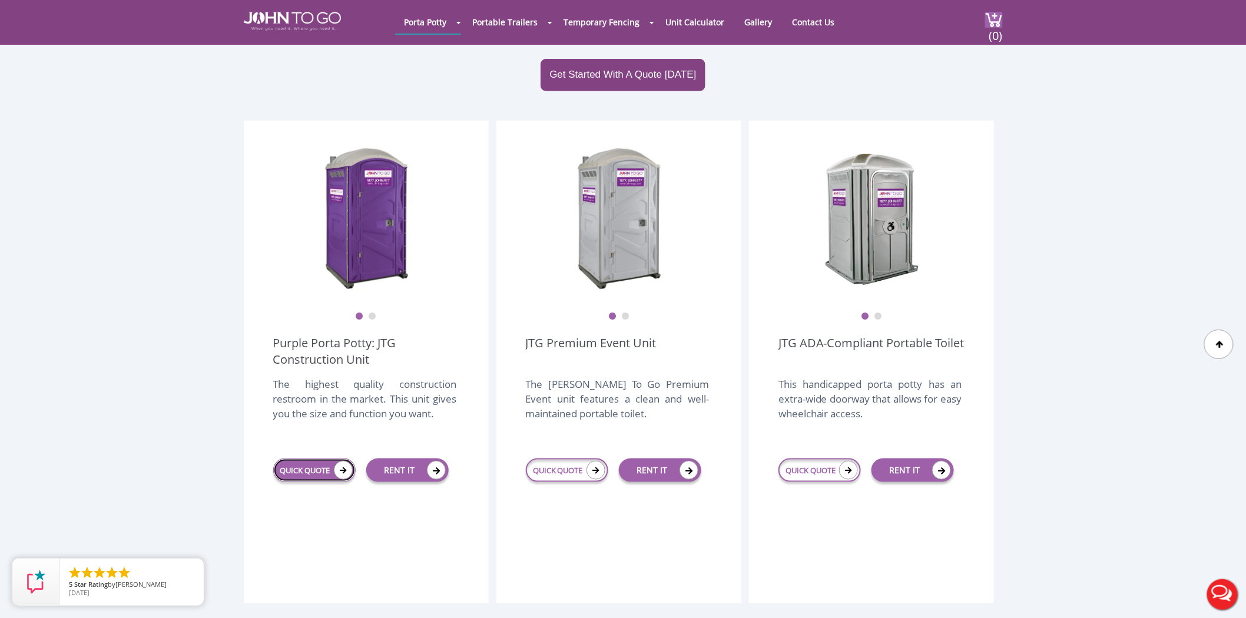
click at [309, 459] on link "QUICK QUOTE" at bounding box center [314, 471] width 82 height 24
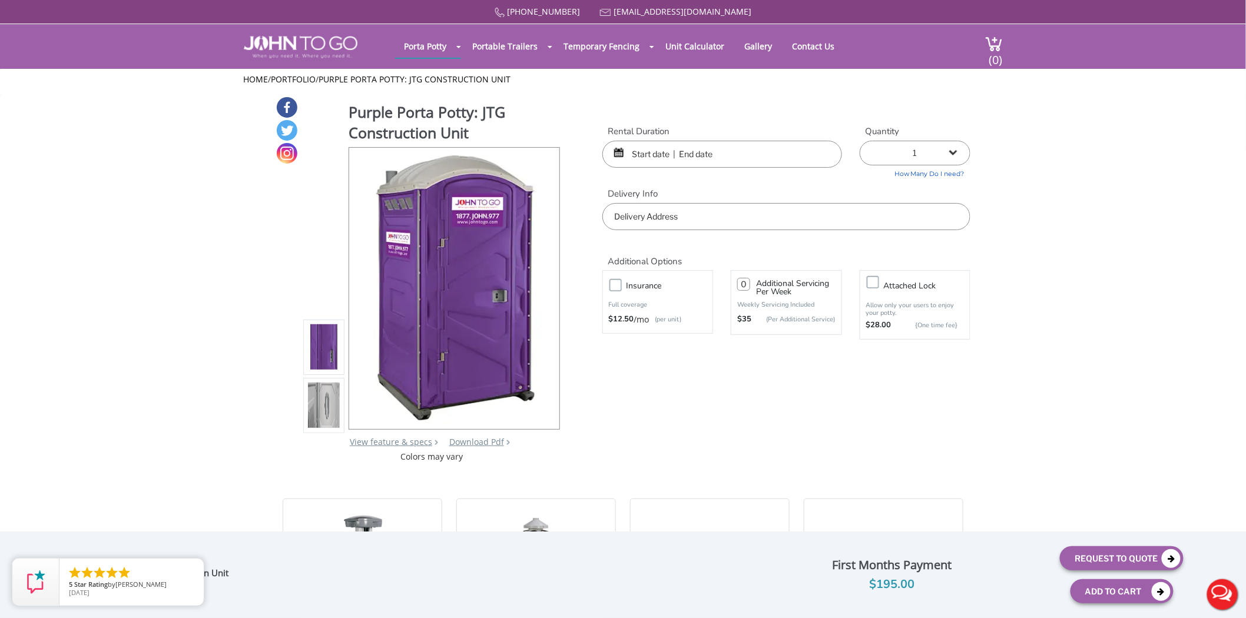
click at [619, 151] on div at bounding box center [722, 154] width 240 height 27
click at [633, 154] on input "text" at bounding box center [722, 154] width 240 height 27
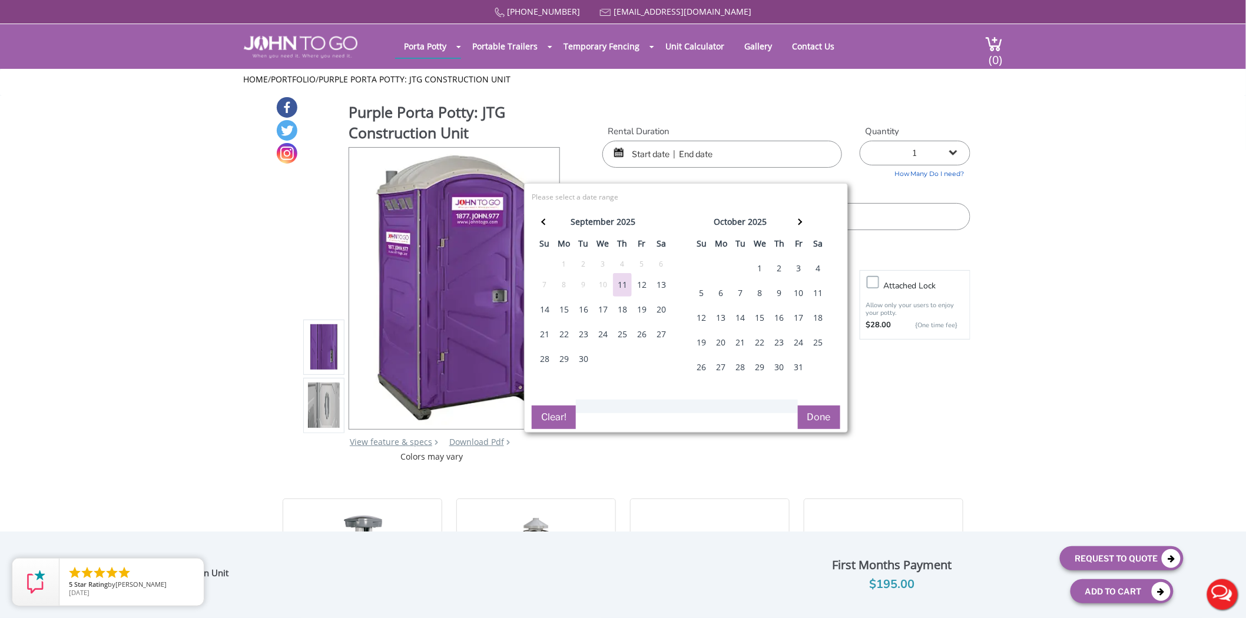
click at [758, 264] on div "1" at bounding box center [760, 269] width 19 height 24
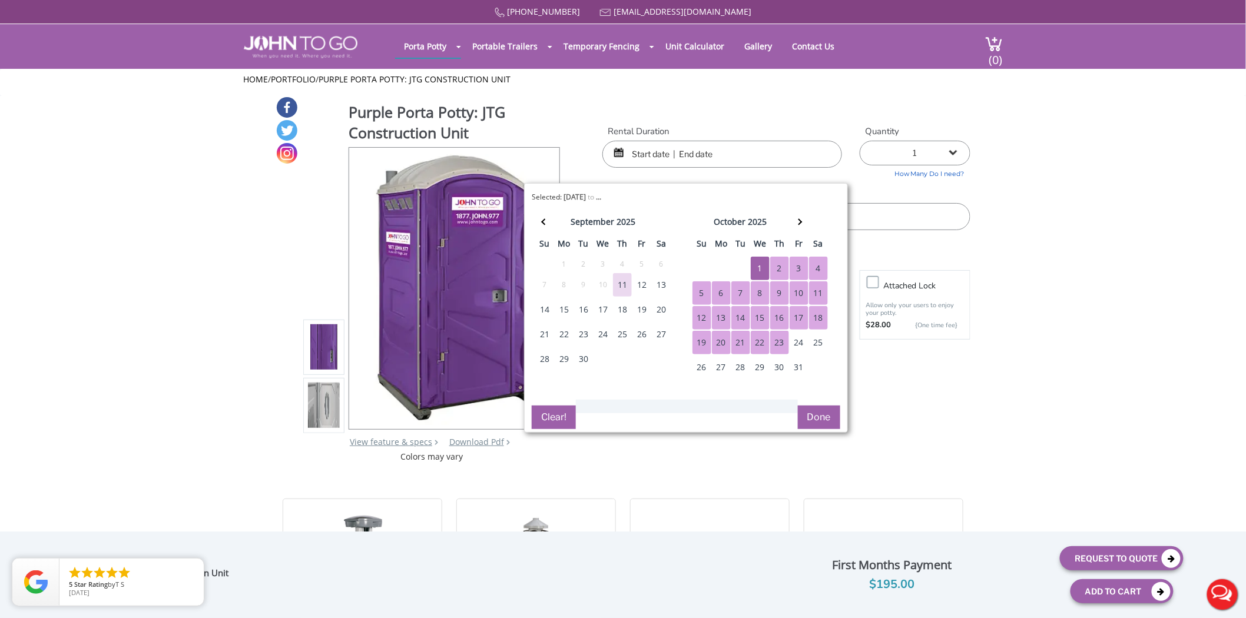
click at [787, 340] on div "23" at bounding box center [779, 343] width 19 height 24
type input "10/01/2025 to 10/23/2025"
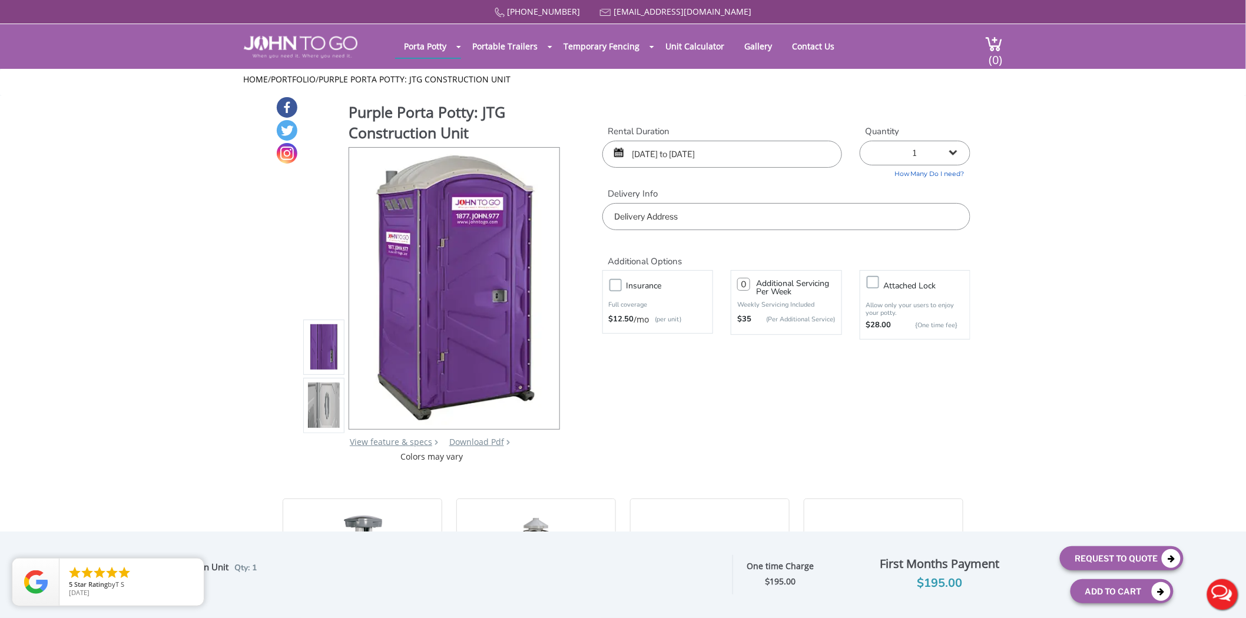
click at [913, 148] on select "1 2 (5% discount) 3 (8% discount) 4 (10% discount) 5 (12% discount) 6 (12% disc…" at bounding box center [915, 153] width 111 height 25
select select "3"
click at [860, 141] on select "1 2 (5% discount) 3 (8% discount) 4 (10% discount) 5 (12% discount) 6 (12% disc…" at bounding box center [915, 153] width 111 height 25
click at [715, 213] on input "text" at bounding box center [786, 216] width 368 height 27
type input "New York, NY, USA"
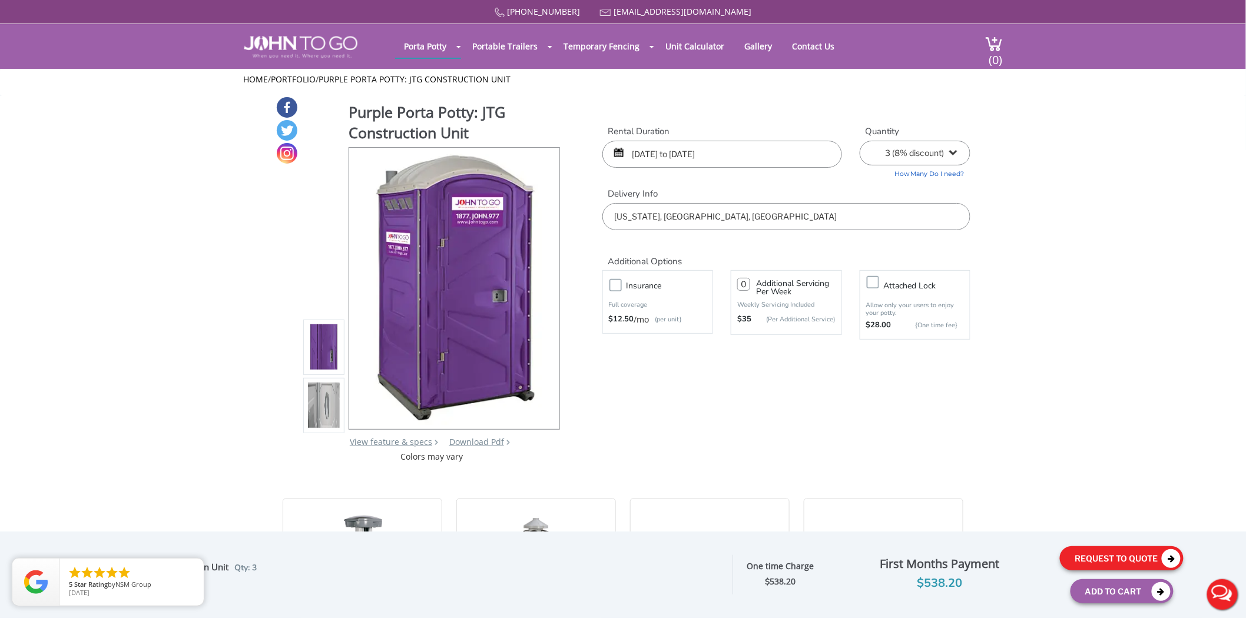
click at [1137, 557] on button "Request To Quote" at bounding box center [1122, 558] width 124 height 24
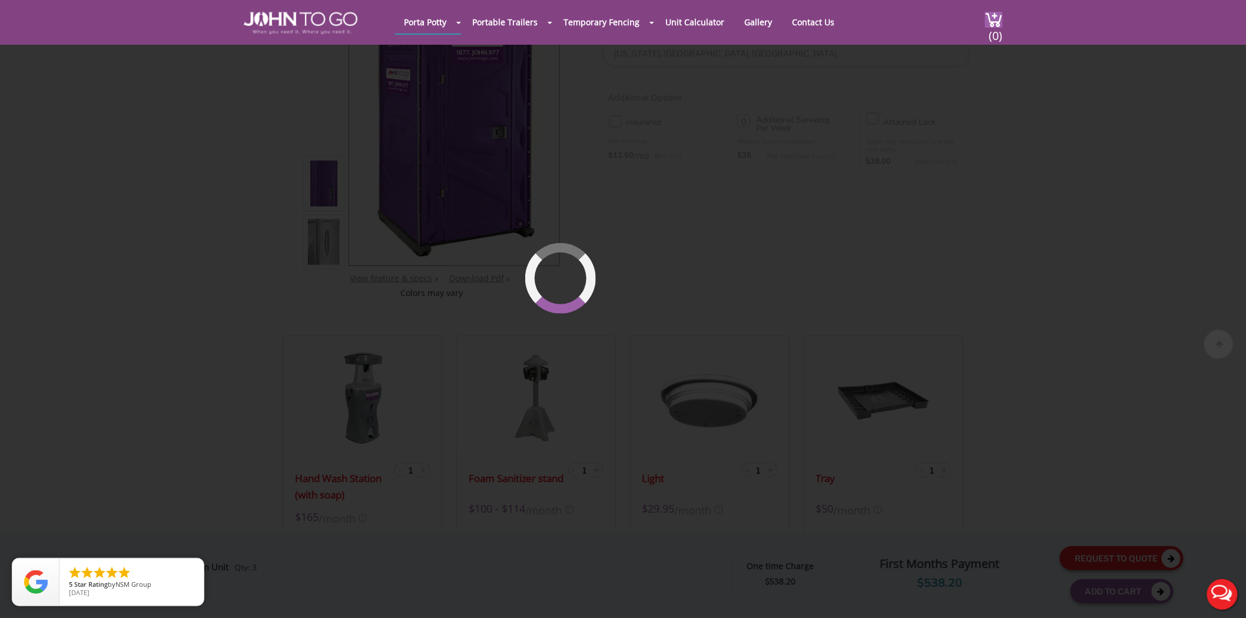
scroll to position [125, 0]
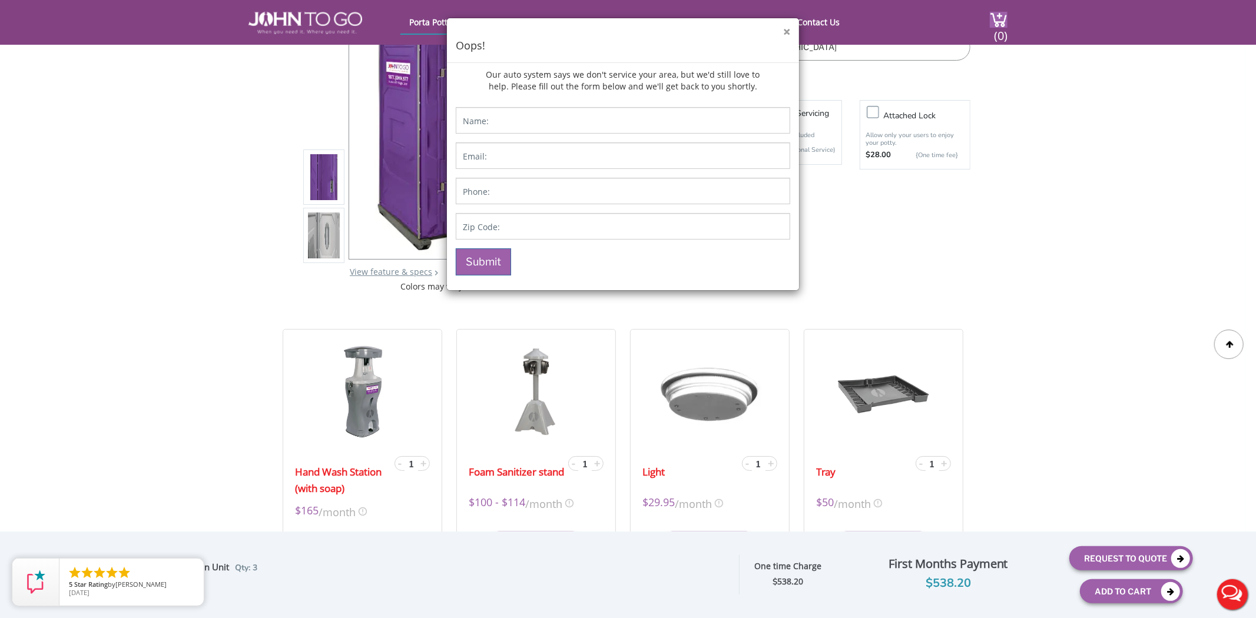
click at [790, 32] on button "×" at bounding box center [786, 32] width 7 height 12
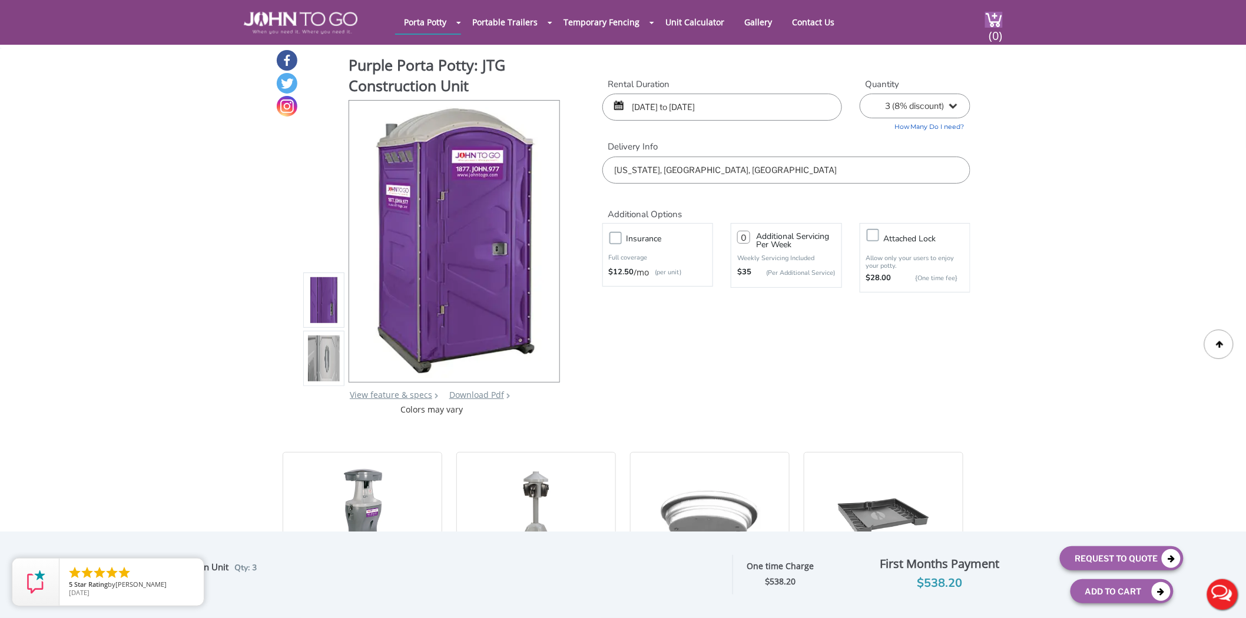
scroll to position [0, 0]
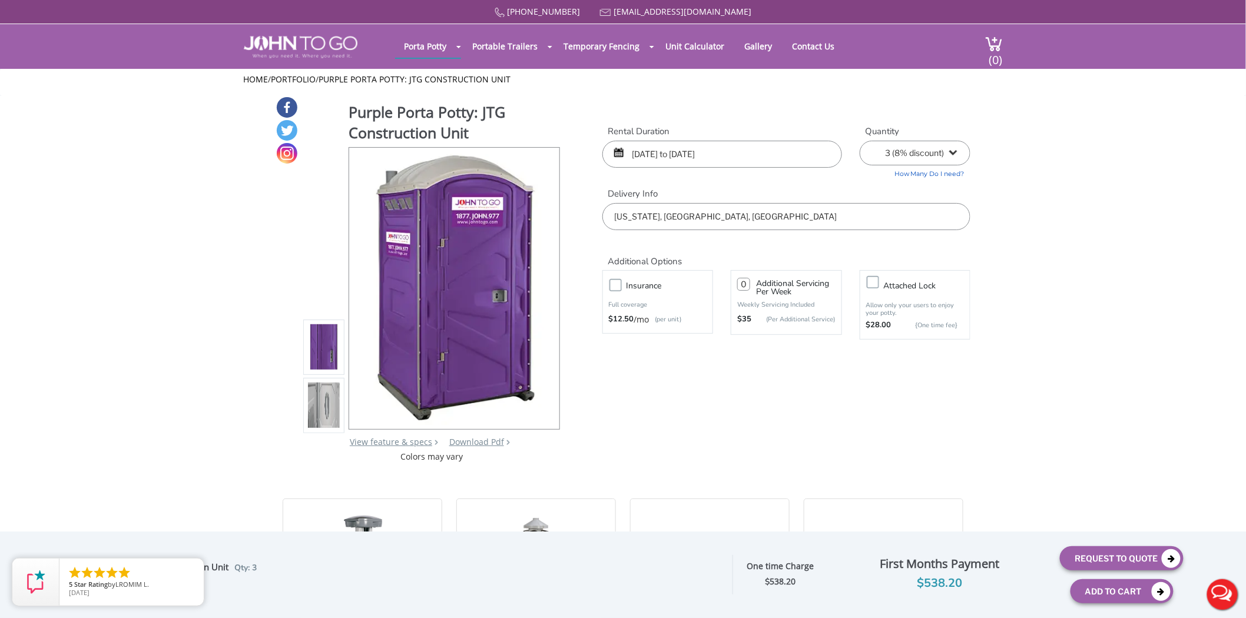
drag, startPoint x: 745, startPoint y: 228, endPoint x: 740, endPoint y: 221, distance: 8.0
click at [744, 227] on input "New York, NY, USA" at bounding box center [786, 216] width 368 height 27
drag, startPoint x: 727, startPoint y: 218, endPoint x: 612, endPoint y: 217, distance: 114.8
click at [612, 217] on input "New York, NY, USA" at bounding box center [786, 216] width 368 height 27
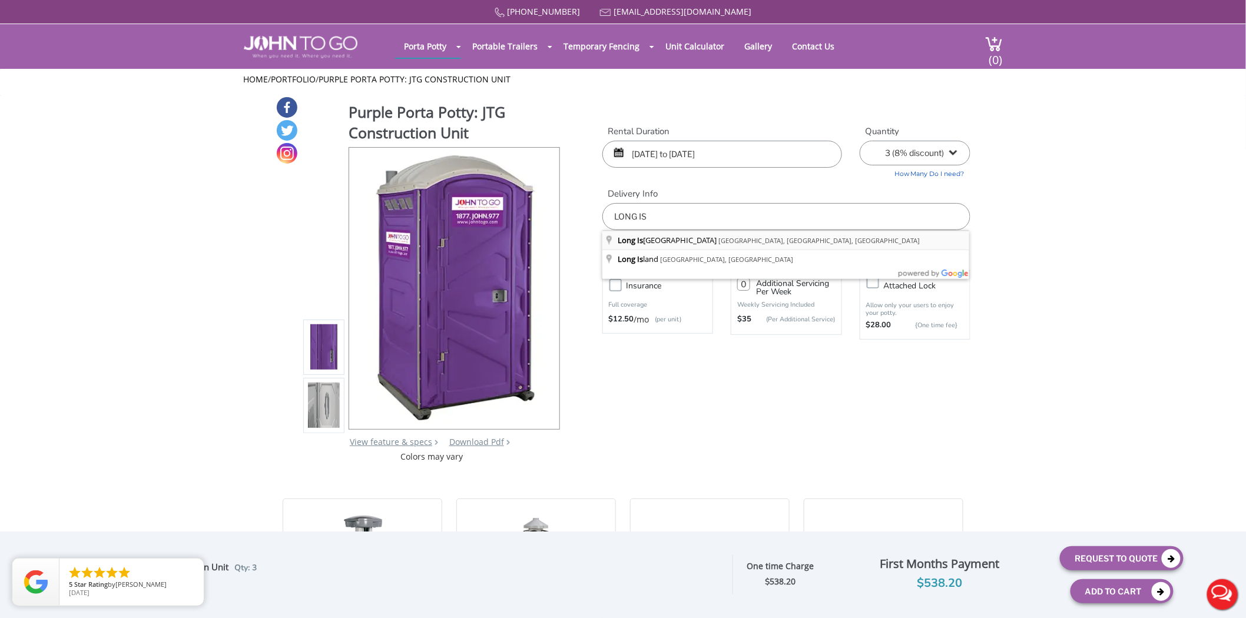
type input "Long Island City, Queens, NY, USA"
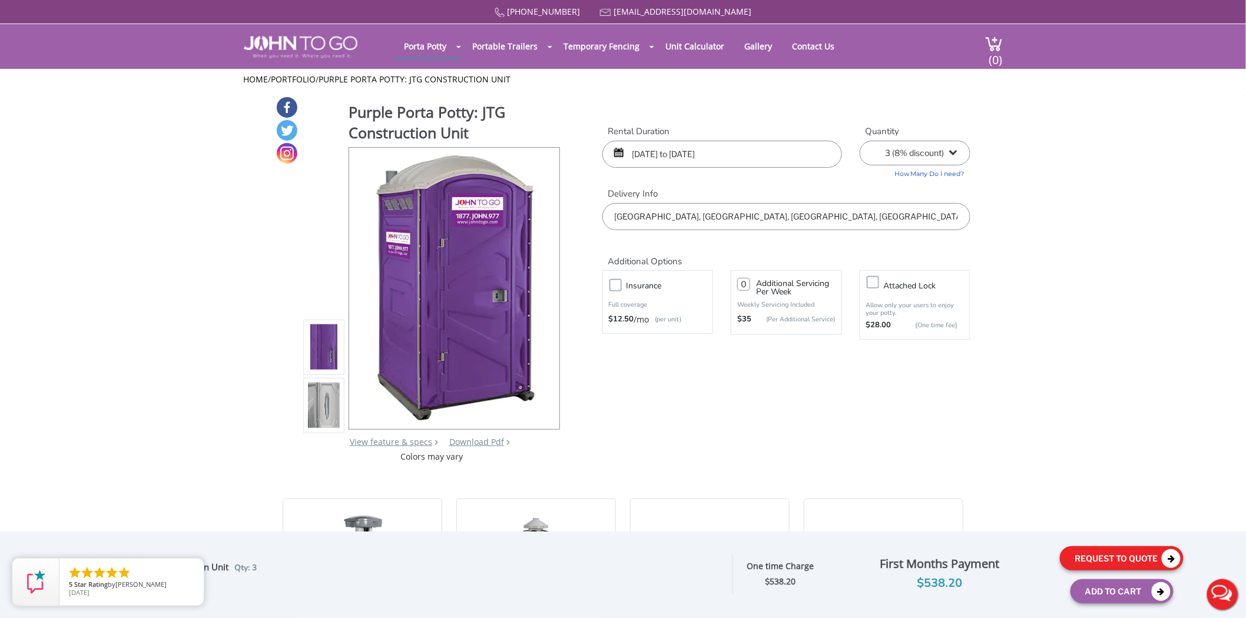
click at [1127, 556] on button "Request To Quote" at bounding box center [1122, 558] width 124 height 24
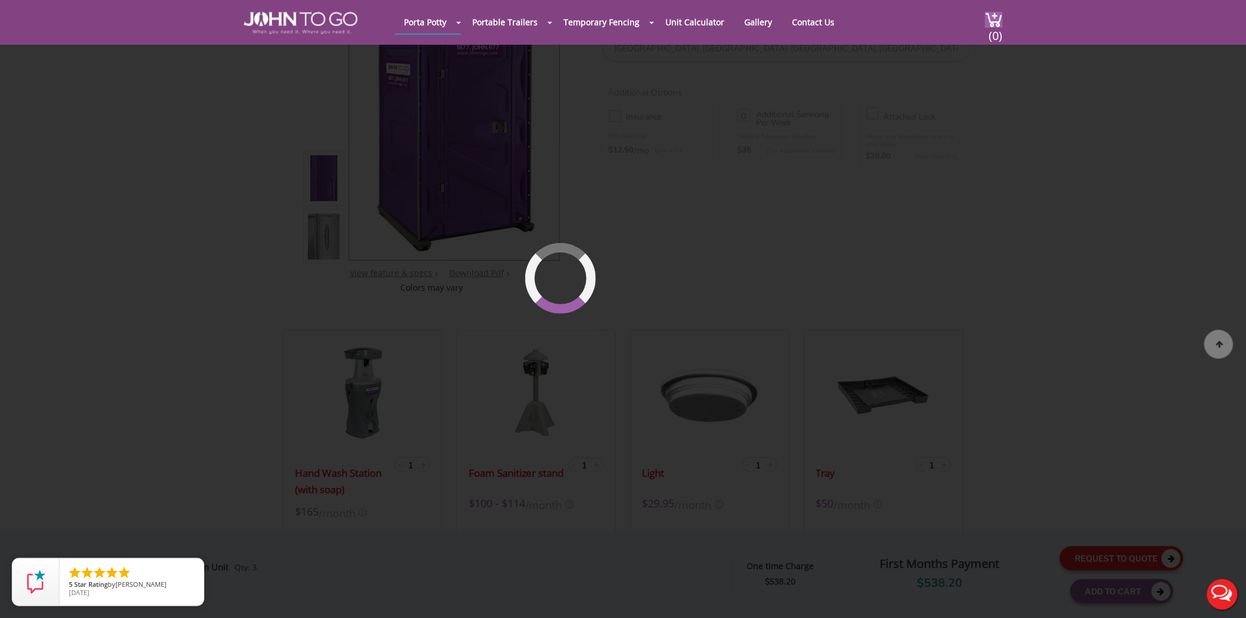
scroll to position [125, 0]
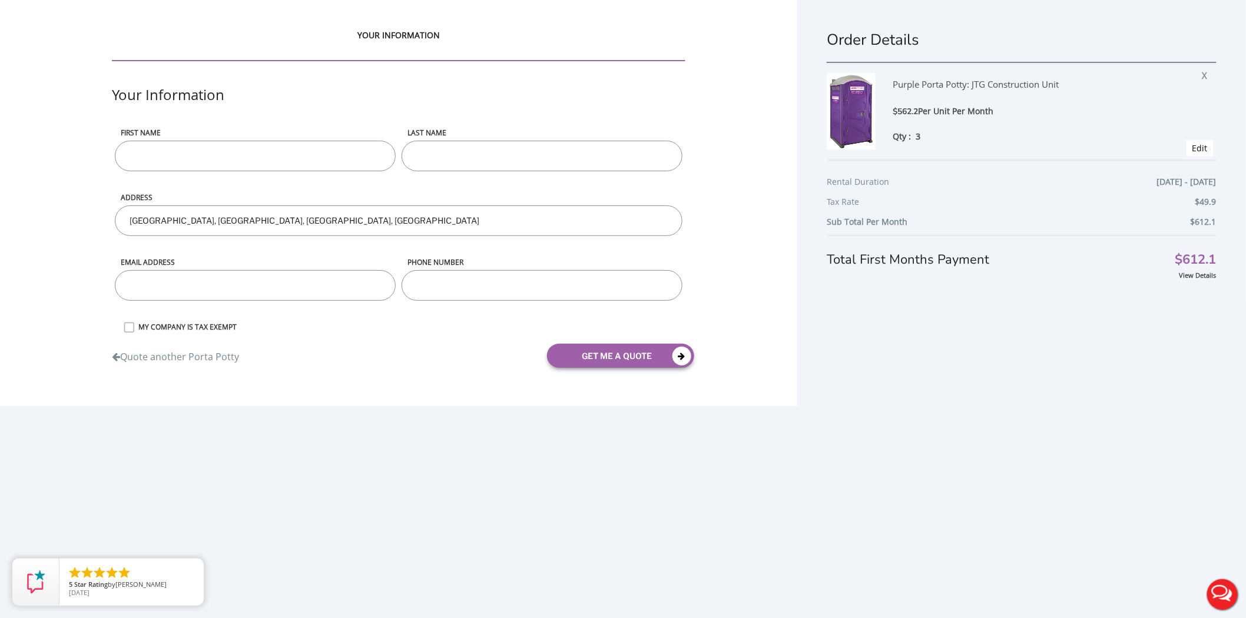
click at [230, 150] on input "First name" at bounding box center [255, 156] width 281 height 31
type input "[PERSON_NAME]"
type input "JTG- REQUEST QUICK QUOTE"
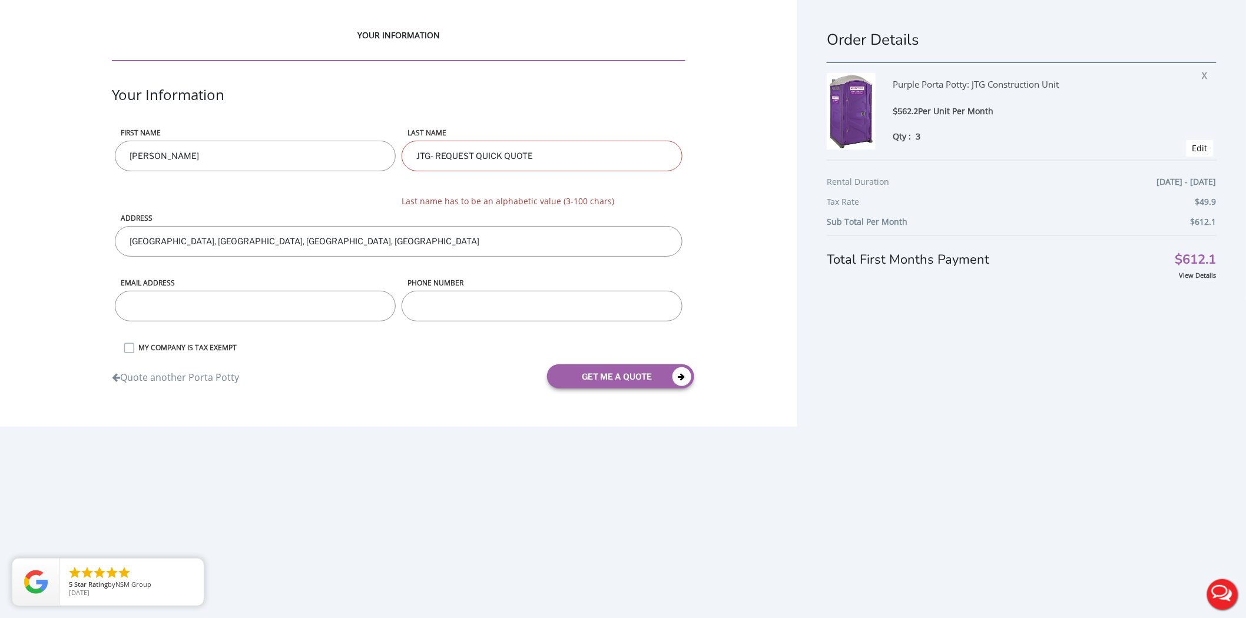
click at [203, 291] on input "email" at bounding box center [255, 306] width 281 height 31
type input "[PERSON_NAME][EMAIL_ADDRESS][DOMAIN_NAME]"
click at [480, 310] on input "phone number" at bounding box center [542, 306] width 281 height 31
type input "777"
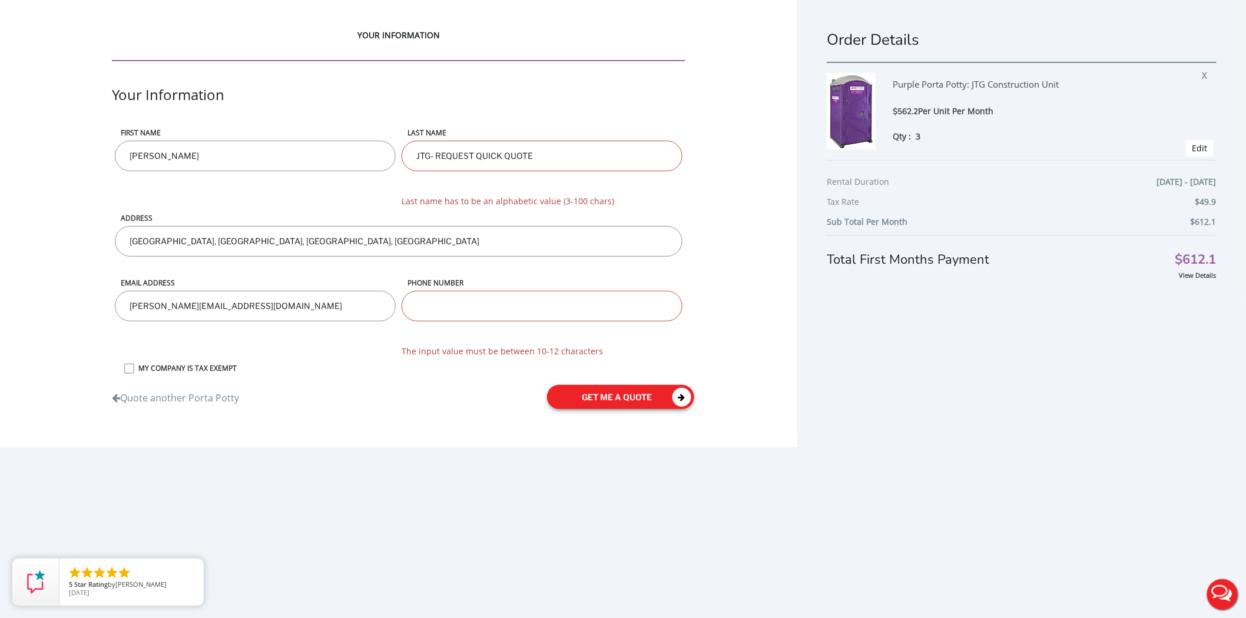
click at [636, 379] on div "Quote another Porta Potty get me a quote" at bounding box center [398, 397] width 591 height 42
click at [503, 306] on input "phone number" at bounding box center [542, 306] width 281 height 31
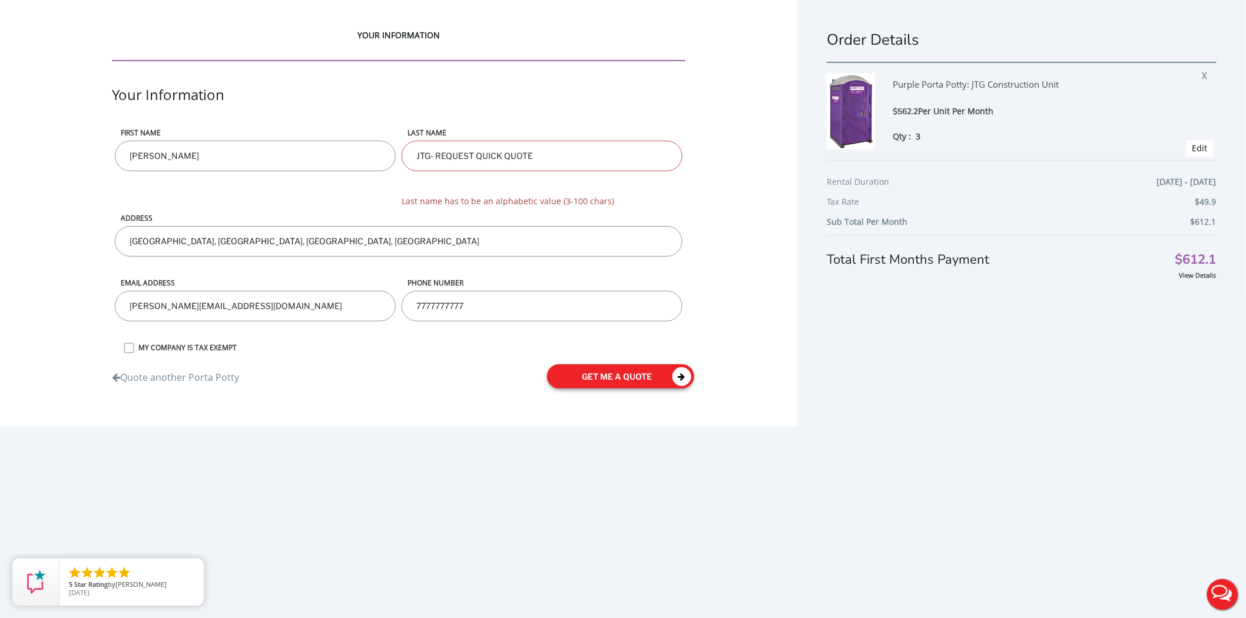
type input "7777777777"
click at [595, 374] on button "get me a quote" at bounding box center [620, 376] width 147 height 24
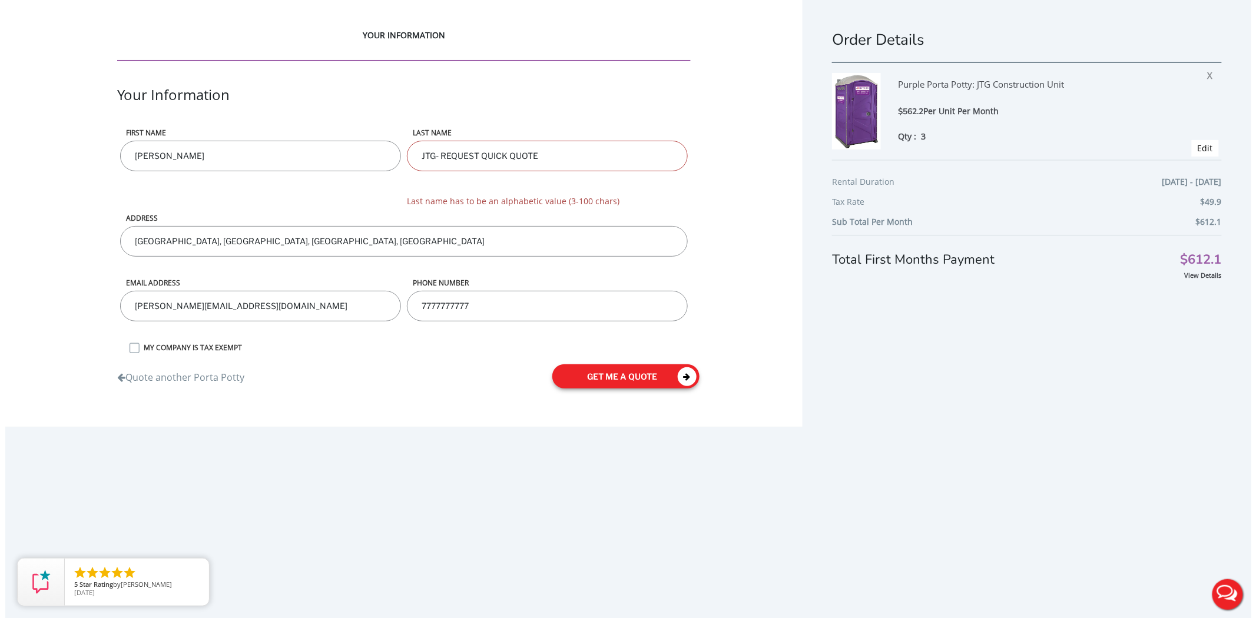
scroll to position [31, 0]
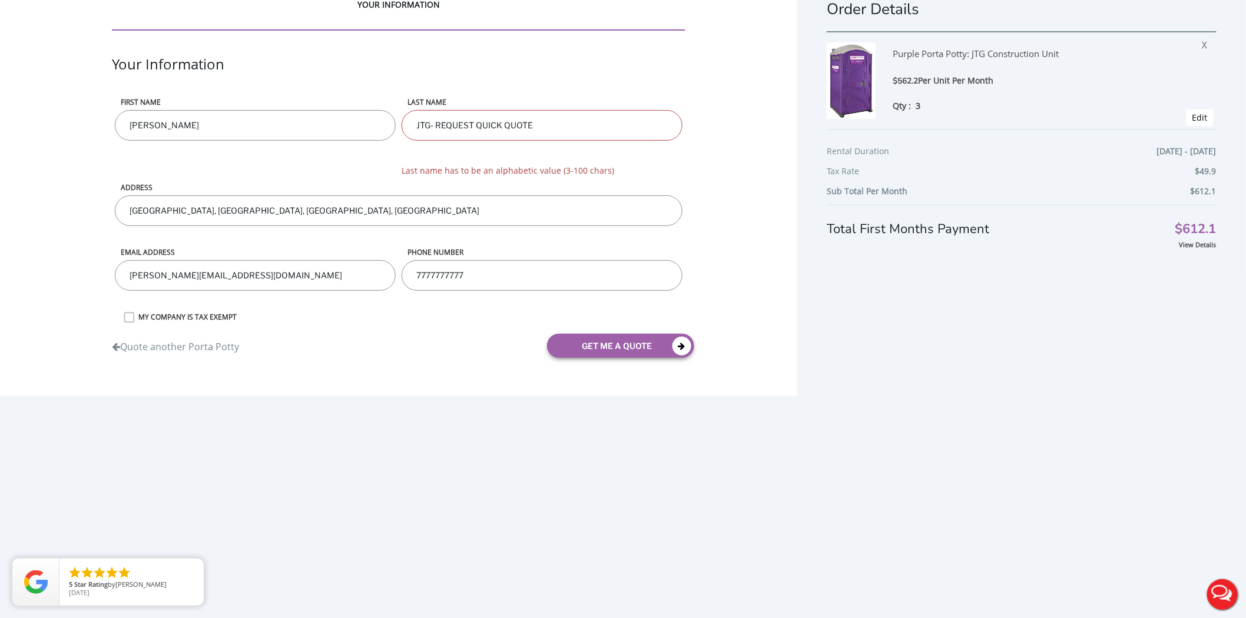
click at [436, 119] on input "JTG- REQUEST QUICK QUOTE" at bounding box center [542, 125] width 281 height 31
click at [593, 341] on button "get me a quote" at bounding box center [620, 346] width 147 height 24
click at [473, 116] on input "JTGREQUEST QUICK QUOTE" at bounding box center [542, 125] width 281 height 31
click at [492, 125] on input "JTGREQUESTQUICK QUOTE" at bounding box center [542, 125] width 281 height 31
click at [497, 121] on input "JTGREQUESTQUICK QUOTE" at bounding box center [542, 125] width 281 height 31
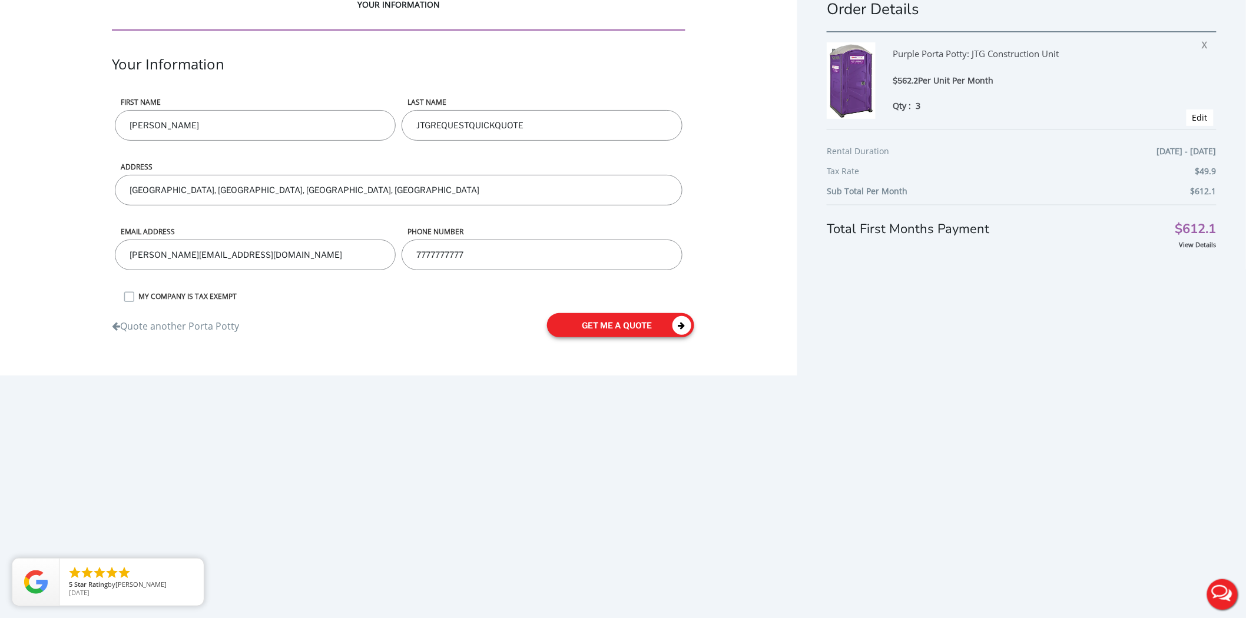
type input "JTGREQUESTQUICKQUOTE"
click at [607, 327] on button "get me a quote" at bounding box center [620, 325] width 147 height 24
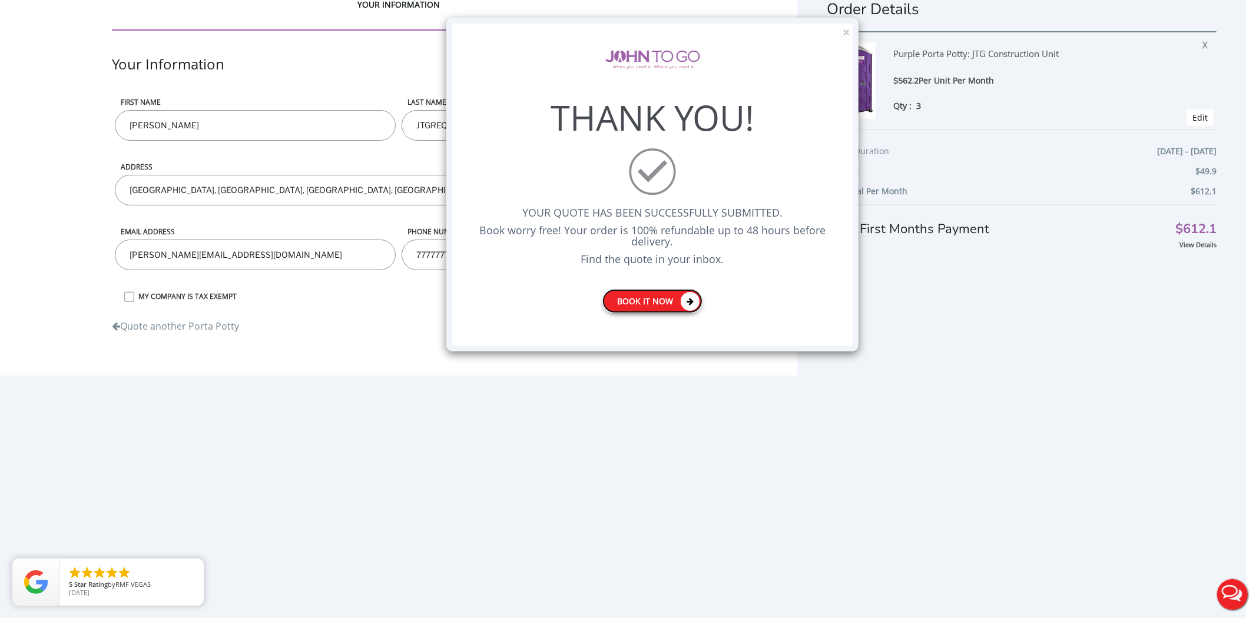
click at [634, 302] on link "Book it now" at bounding box center [652, 301] width 100 height 24
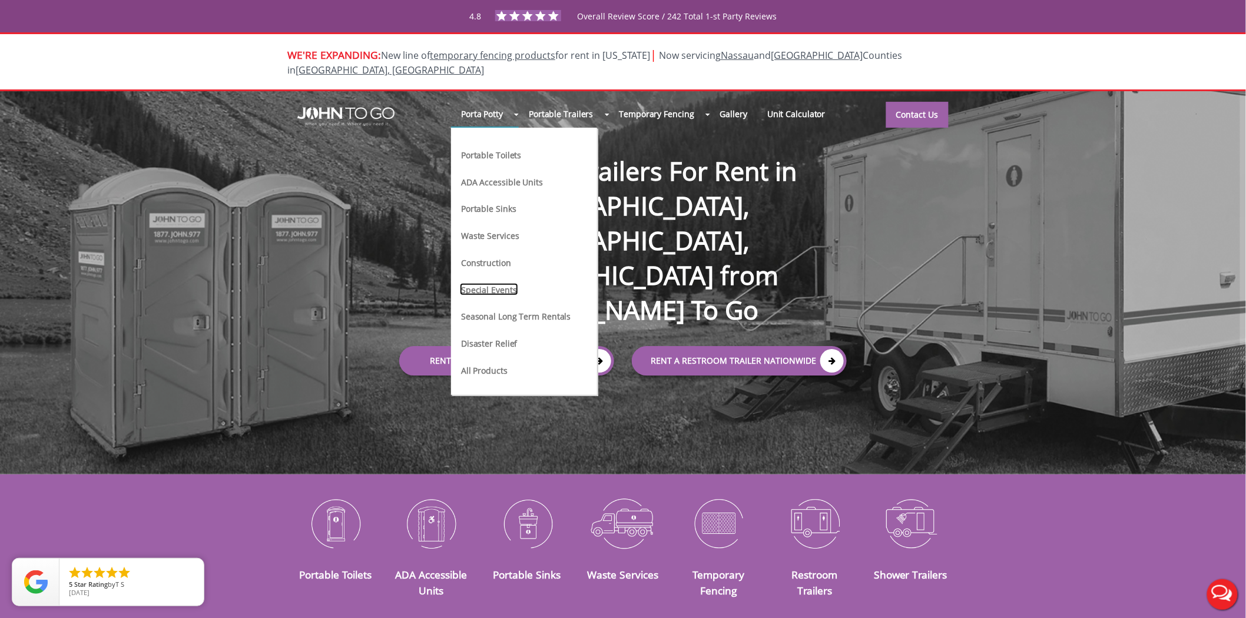
click at [510, 283] on link "Special Events" at bounding box center [489, 289] width 58 height 12
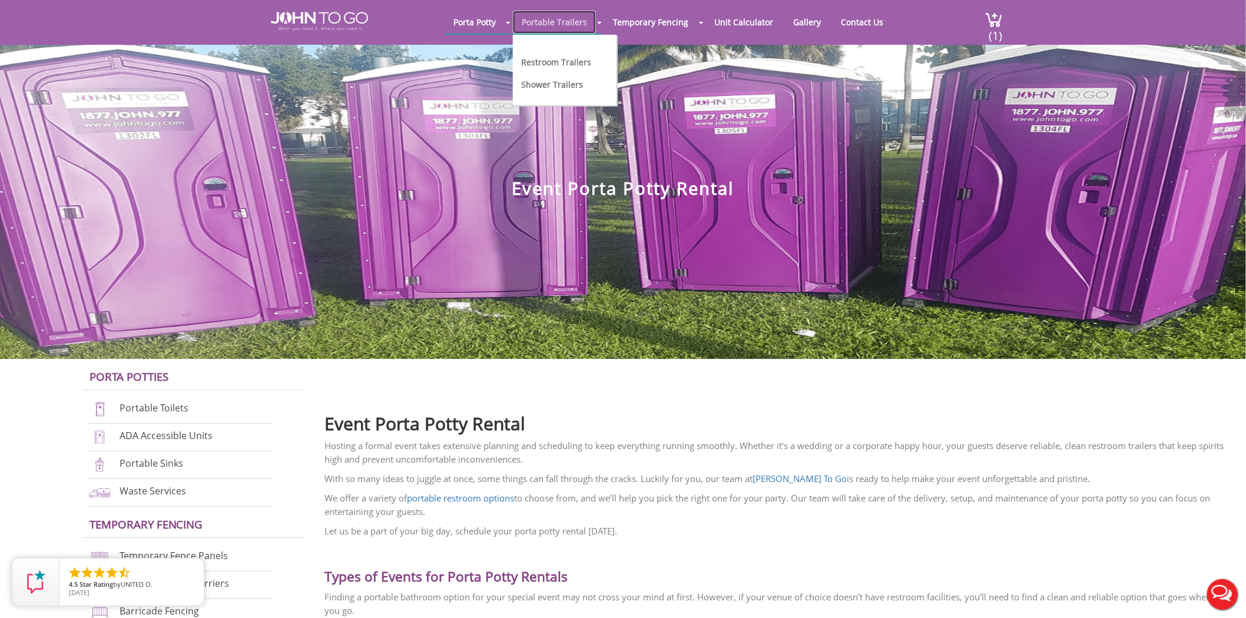
click at [563, 15] on link "Portable Trailers" at bounding box center [554, 22] width 83 height 23
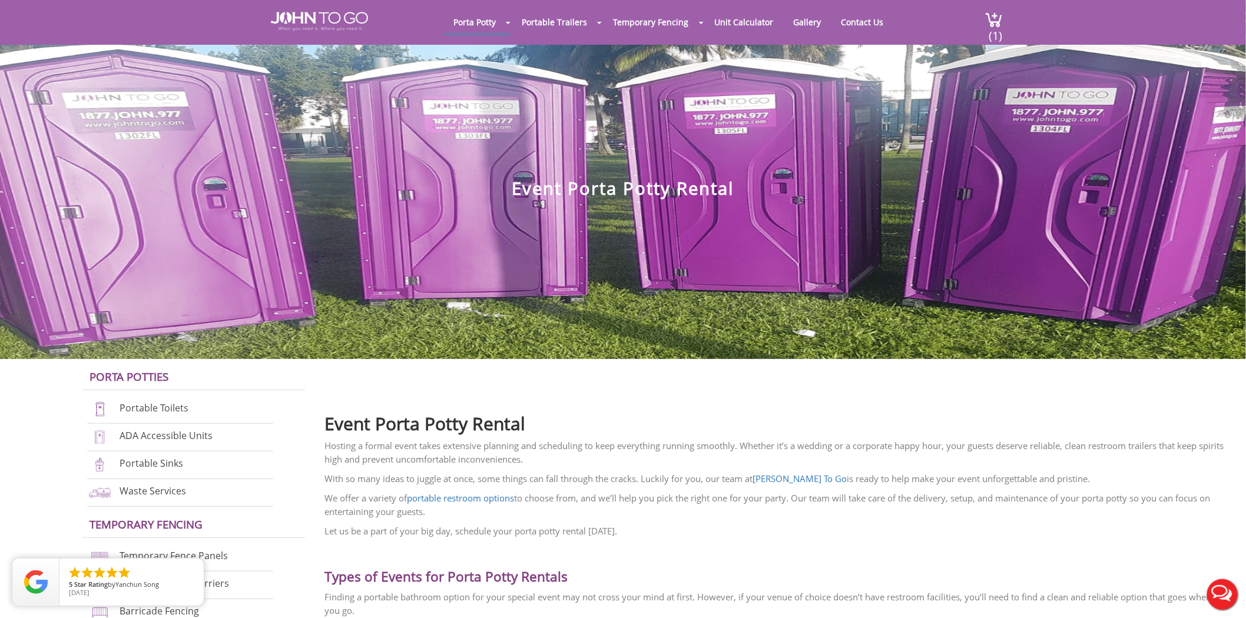
click at [303, 14] on div at bounding box center [623, 309] width 1246 height 618
click at [322, 21] on img at bounding box center [319, 21] width 97 height 19
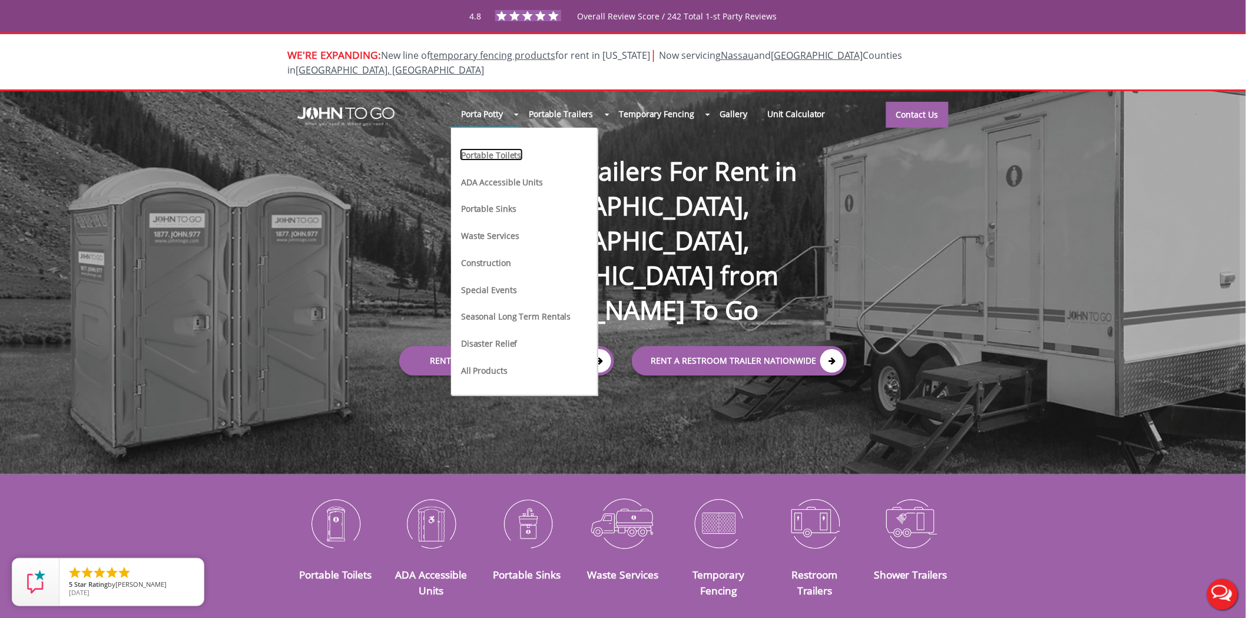
click at [488, 148] on link "Portable Toilets" at bounding box center [491, 154] width 62 height 12
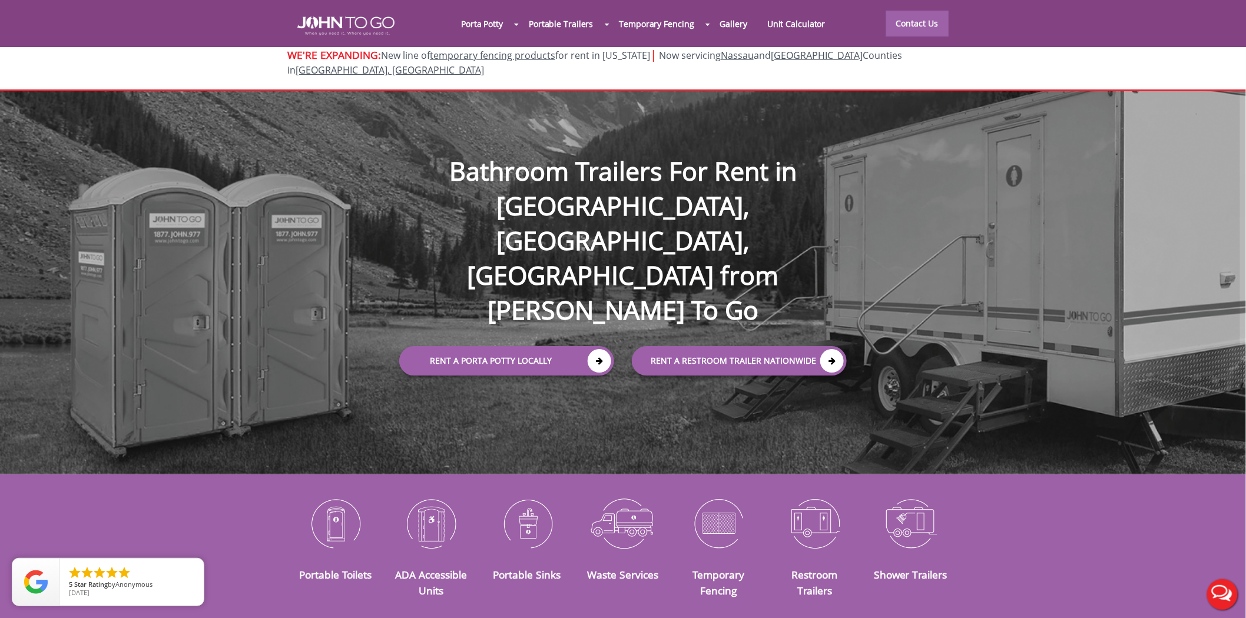
scroll to position [15, 0]
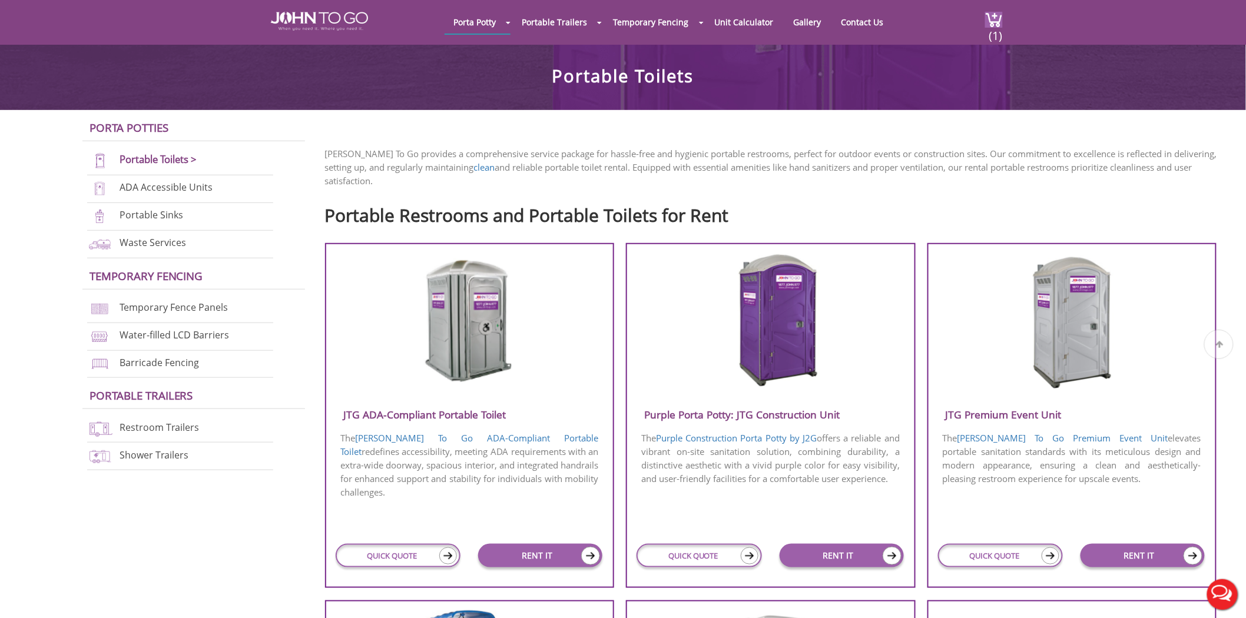
scroll to position [261, 0]
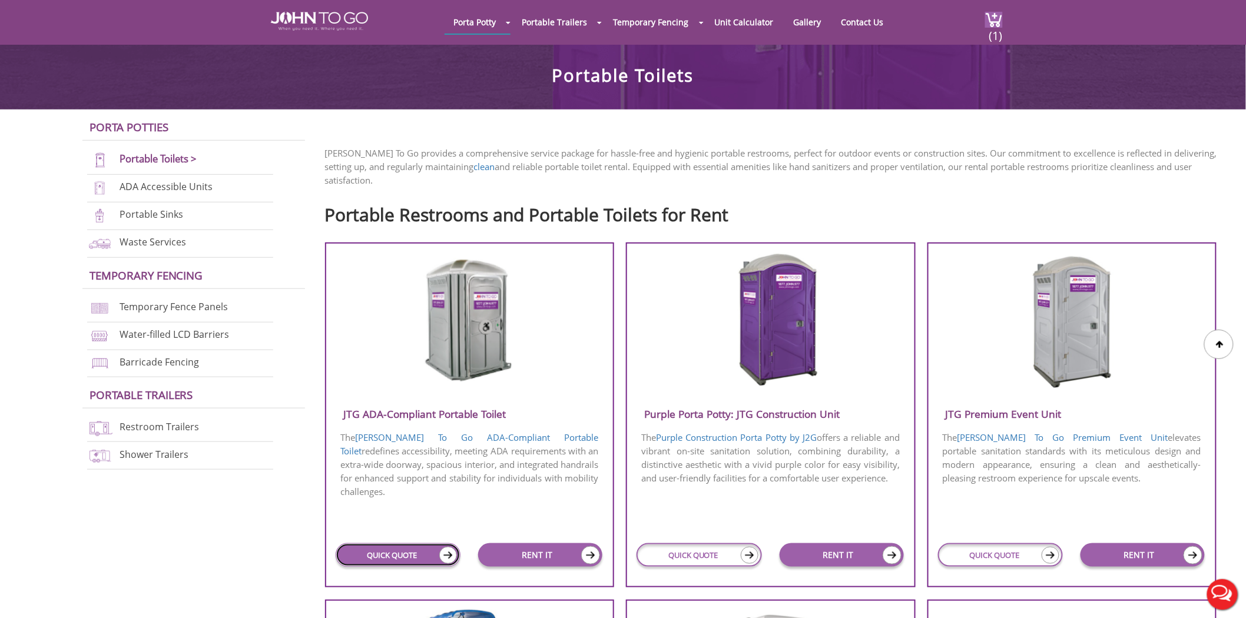
click at [404, 543] on link "QUICK QUOTE" at bounding box center [398, 555] width 125 height 24
click at [403, 543] on link "QUICK QUOTE" at bounding box center [398, 555] width 125 height 24
click at [397, 543] on link "QUICK QUOTE" at bounding box center [398, 555] width 125 height 24
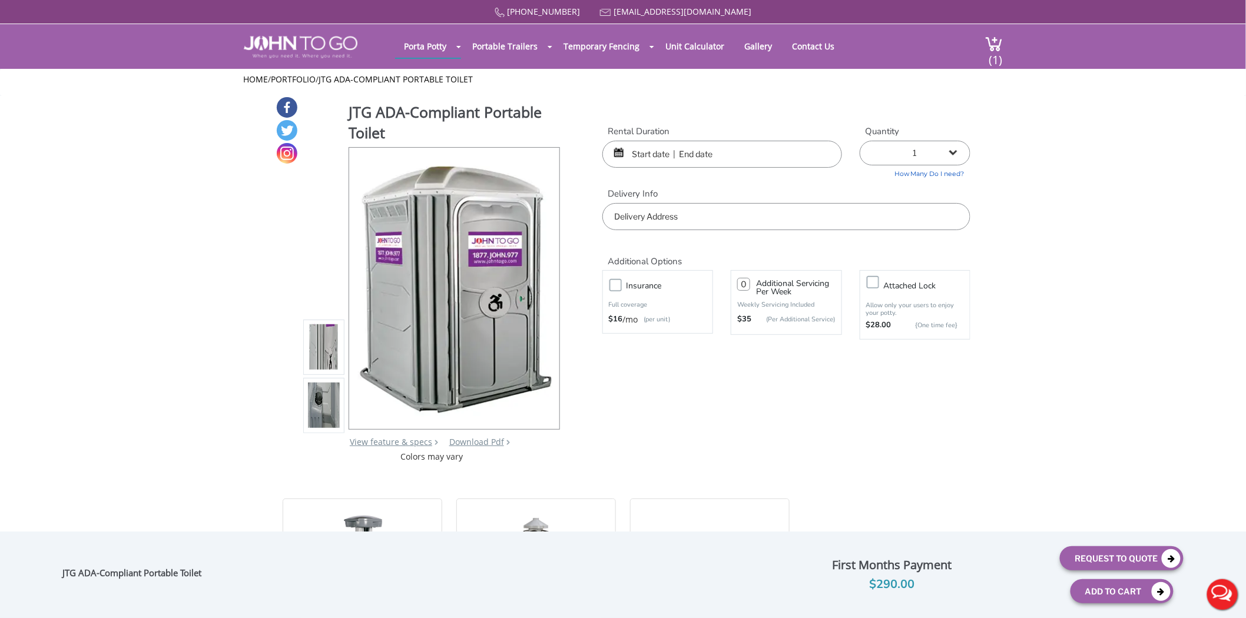
click at [679, 146] on input "text" at bounding box center [722, 154] width 240 height 27
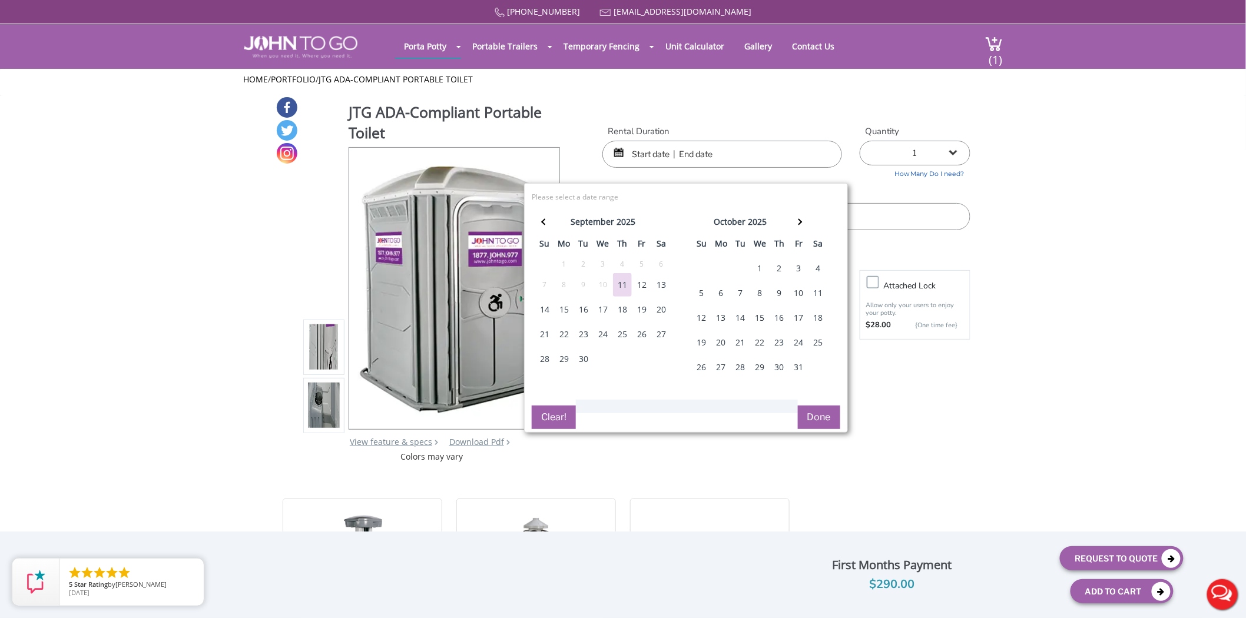
click at [763, 266] on div "1" at bounding box center [760, 269] width 19 height 24
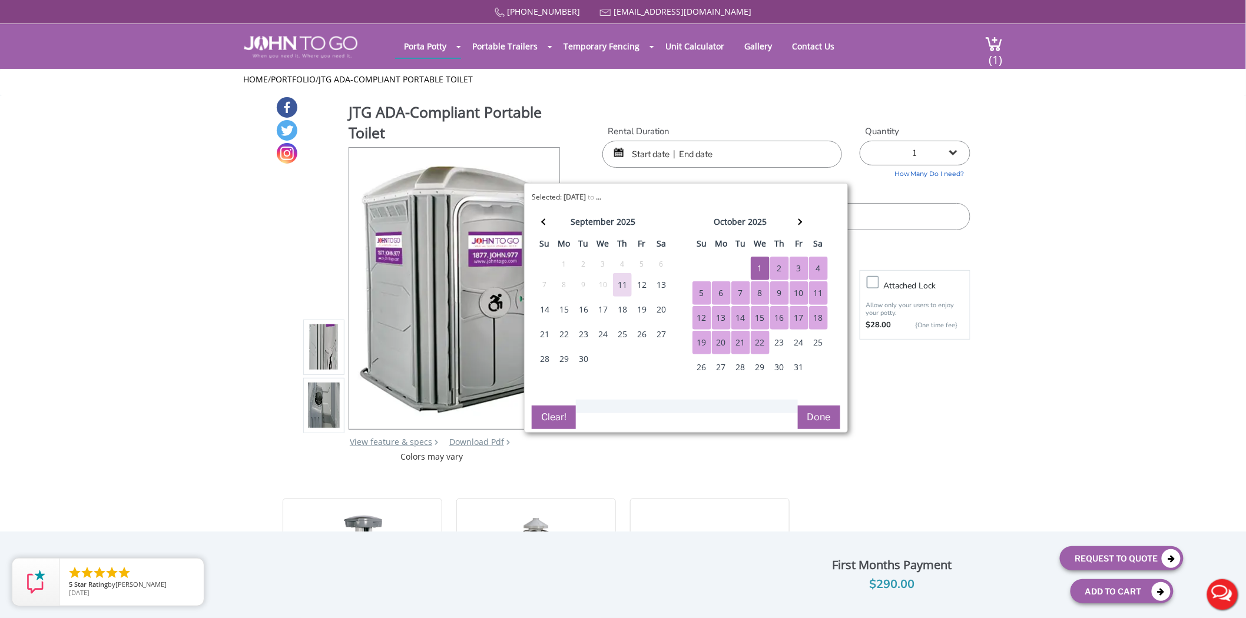
click at [764, 354] on div "22" at bounding box center [760, 343] width 19 height 24
type input "[DATE] to [DATE]"
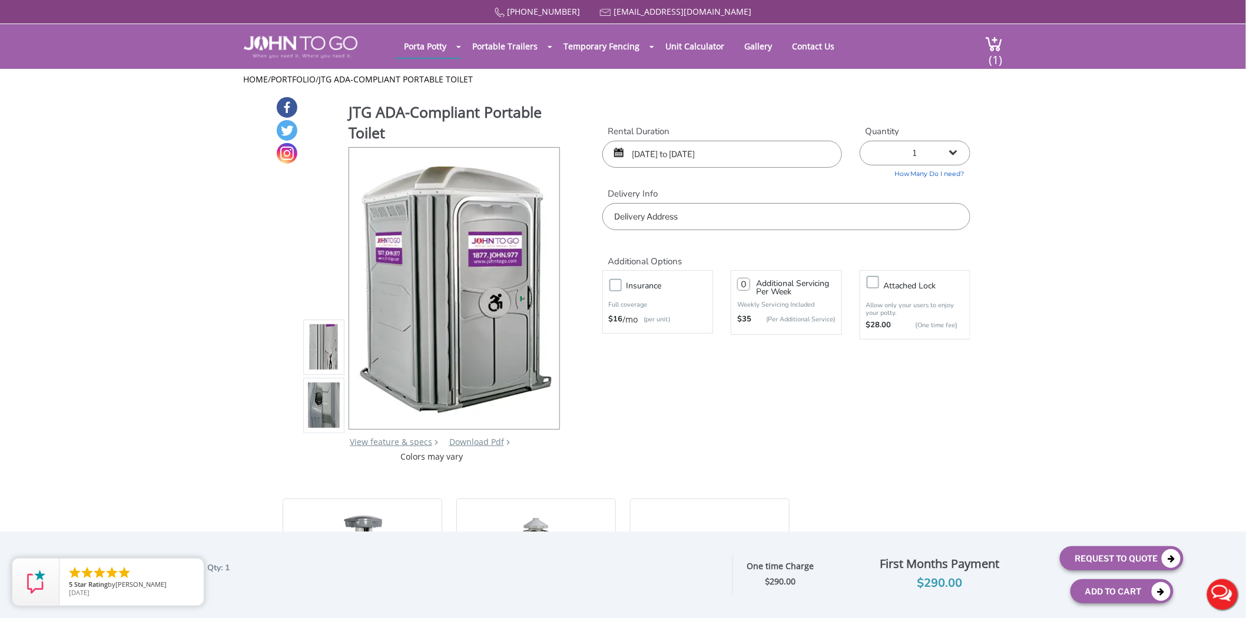
click at [692, 218] on input "text" at bounding box center [786, 216] width 368 height 27
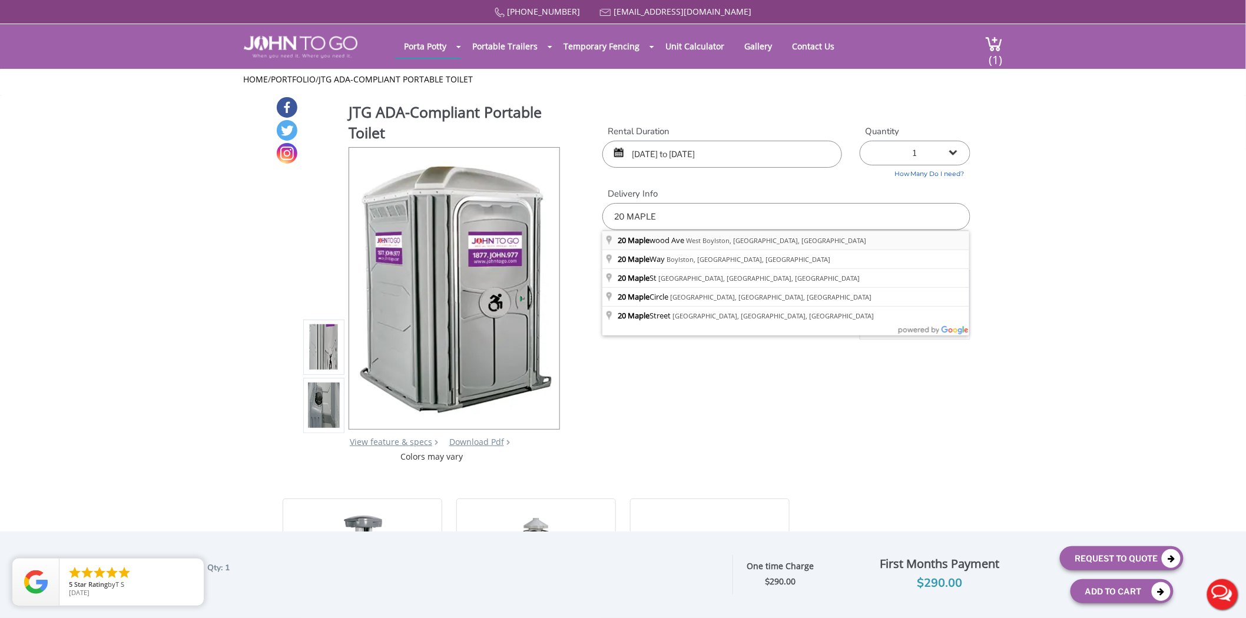
type input "[STREET_ADDRESS]"
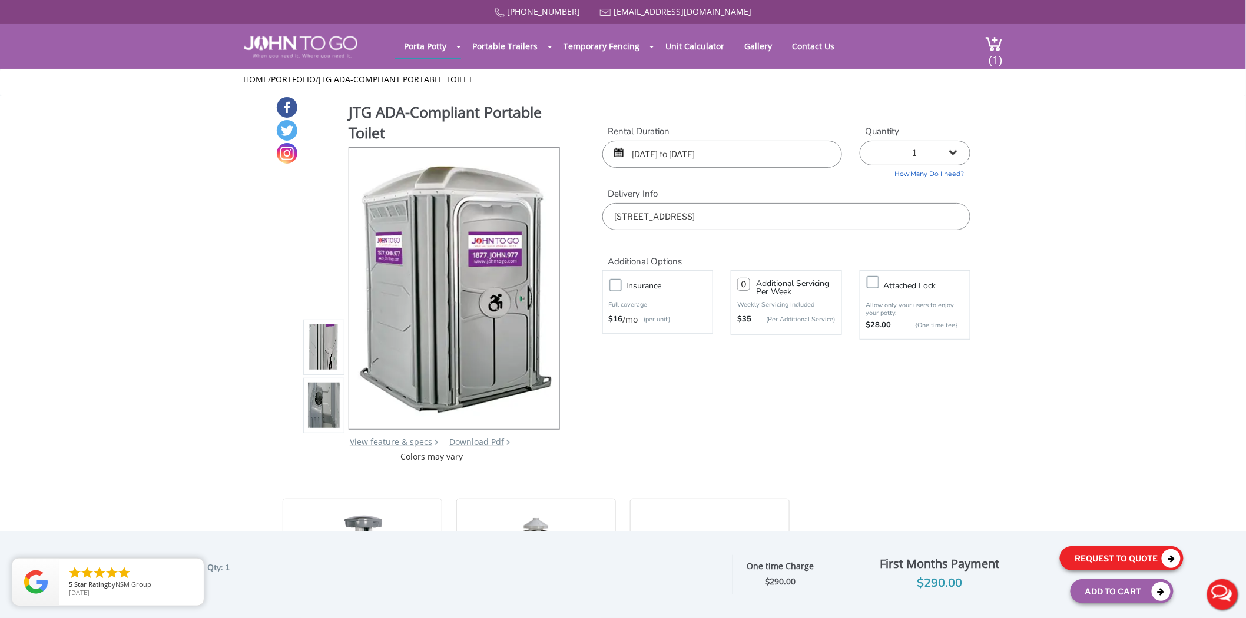
click at [1125, 558] on button "Request To Quote" at bounding box center [1122, 558] width 124 height 24
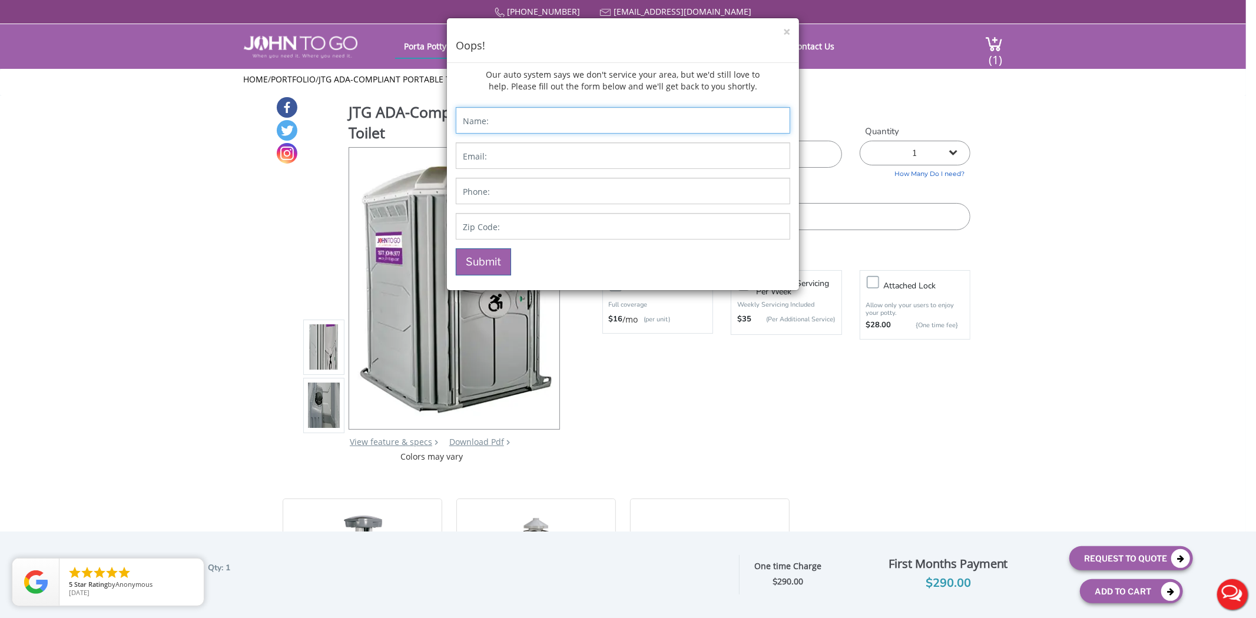
click at [507, 122] on input "Contact form" at bounding box center [623, 120] width 334 height 26
type input "ASHLEY JTG OUT OF SERV AREA QUOTE"
type input "[PERSON_NAME][EMAIL_ADDRESS][DOMAIN_NAME]"
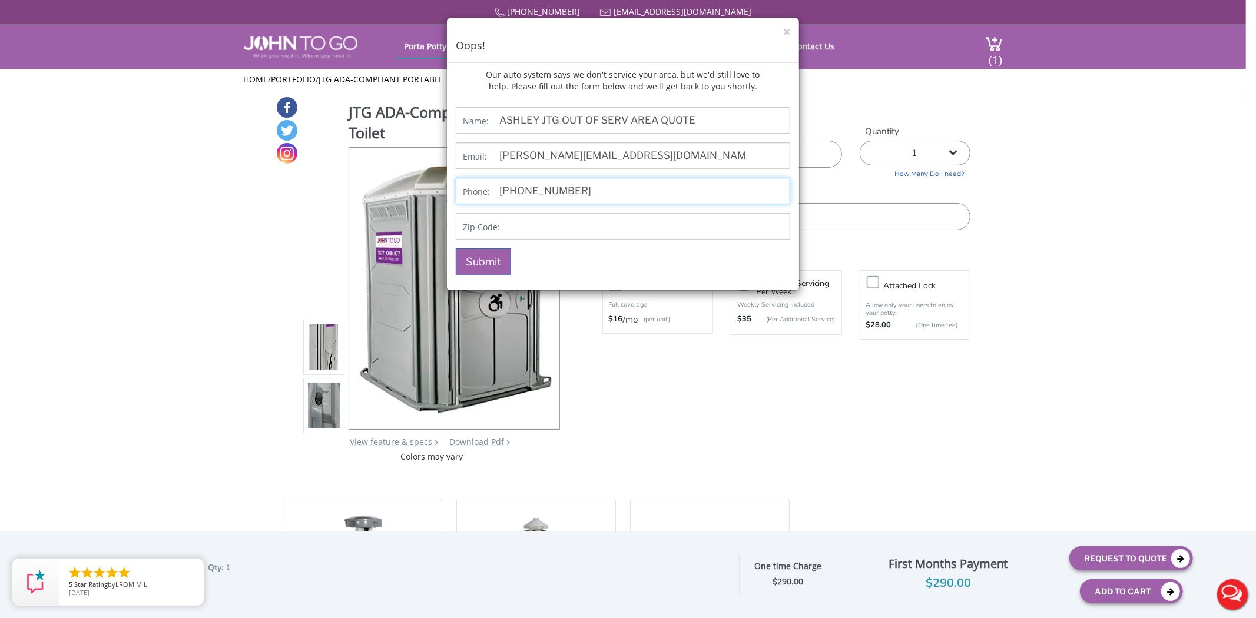
type input "[PHONE_NUMBER]"
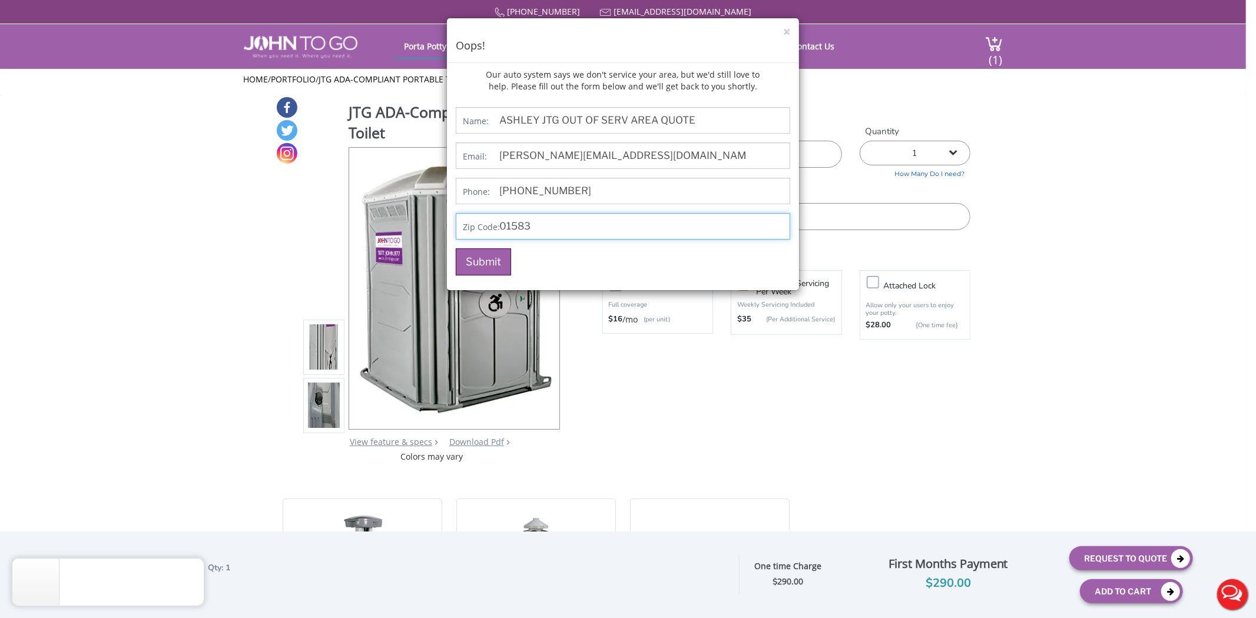
type input "01583"
click at [484, 262] on button "Submit" at bounding box center [483, 261] width 55 height 27
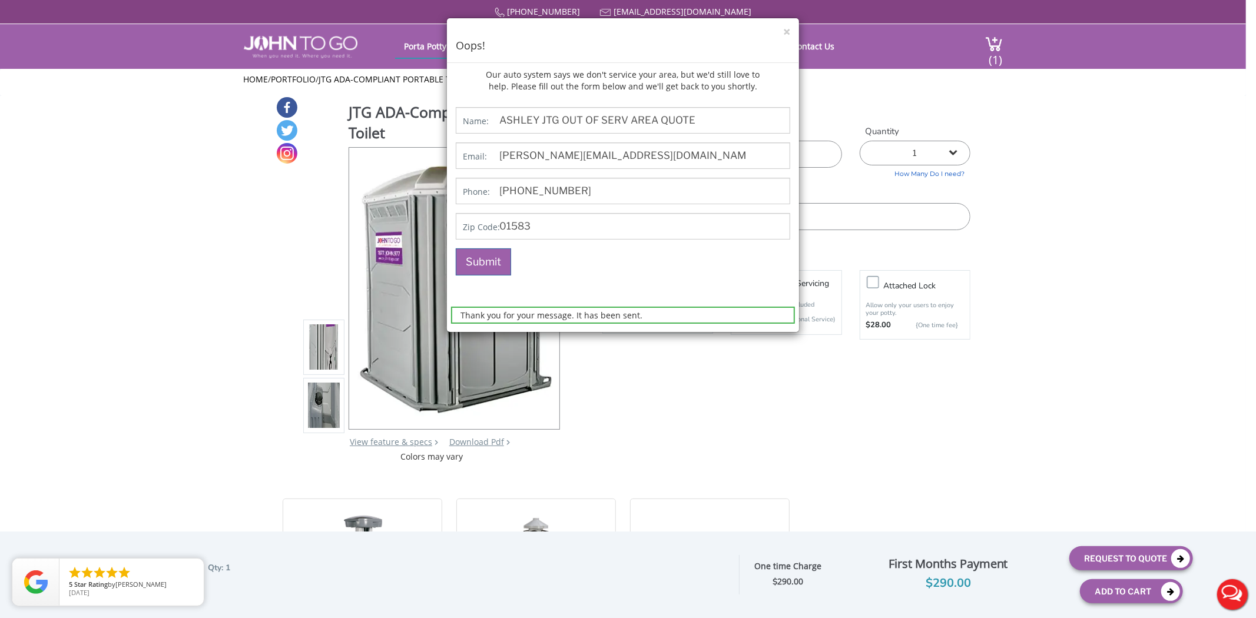
click at [682, 383] on div "× Oops! Our auto system says we don't service your area, but we'd still love to…" at bounding box center [628, 309] width 1256 height 618
